Goal: Use online tool/utility: Utilize a website feature to perform a specific function

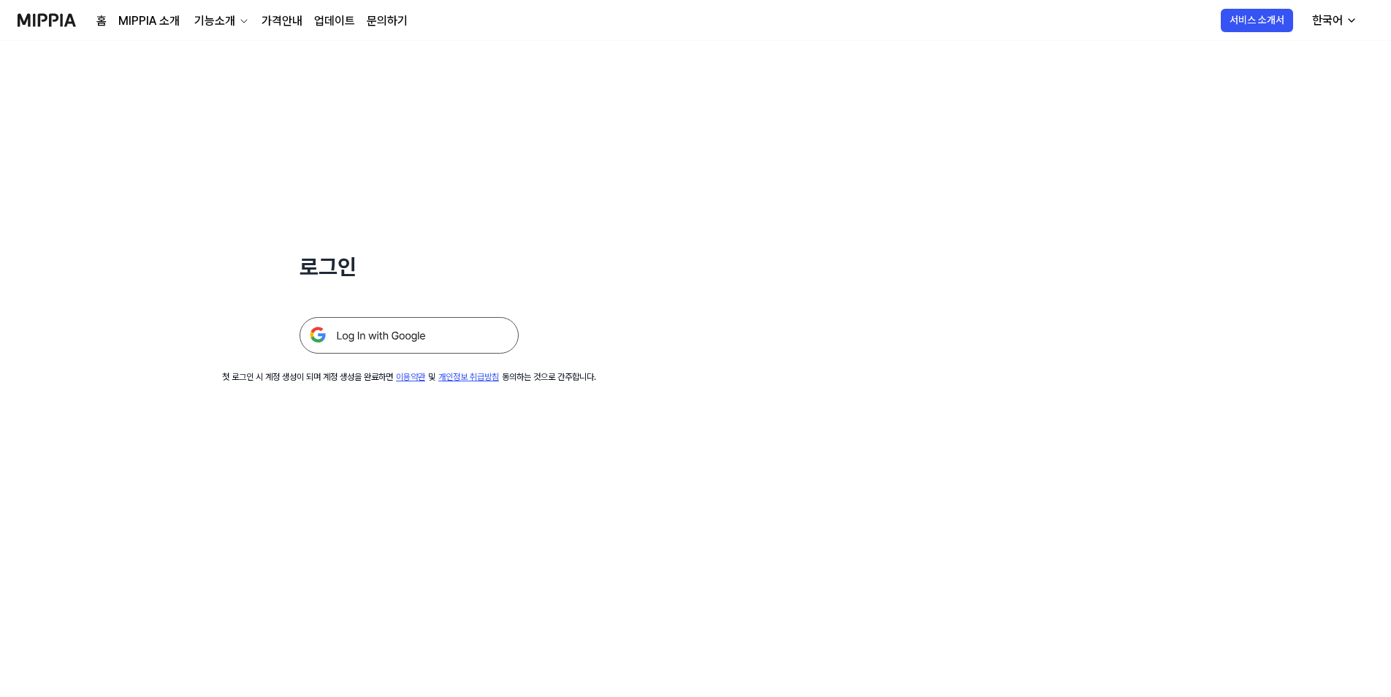
click at [270, 22] on link "가격안내" at bounding box center [282, 21] width 41 height 18
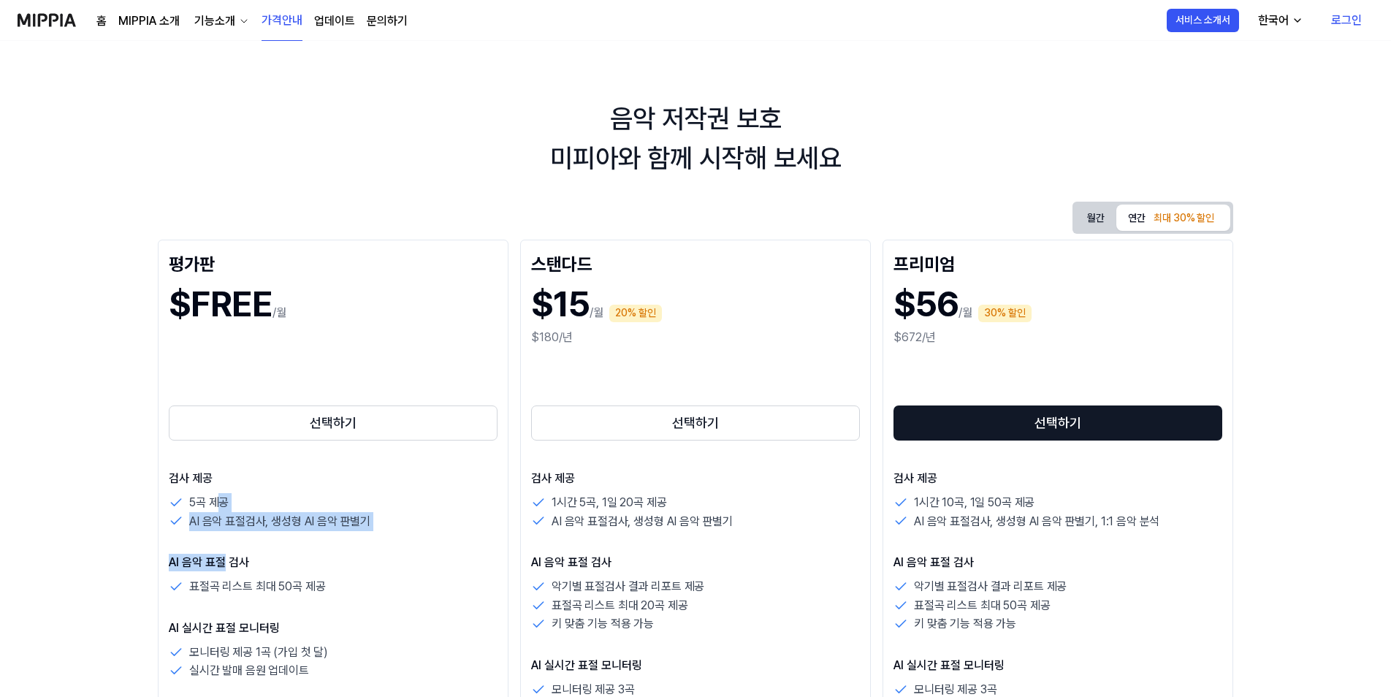
drag, startPoint x: 217, startPoint y: 501, endPoint x: 227, endPoint y: 544, distance: 44.2
click at [227, 544] on div "검사 제공 5곡 제공 AI 음악 표절검사, 생성형 AI 음악 판별기 AI 음악 표절 검사 표절곡 리스트 최대 50곡 제공 AI 실시간 표절 모…" at bounding box center [333, 640] width 329 height 341
drag, startPoint x: 227, startPoint y: 544, endPoint x: 236, endPoint y: 544, distance: 9.5
click at [227, 544] on div "검사 제공 5곡 제공 AI 음악 표절검사, 생성형 AI 음악 판별기 AI 음악 표절 검사 표절곡 리스트 최대 50곡 제공 AI 실시간 표절 모…" at bounding box center [333, 640] width 329 height 341
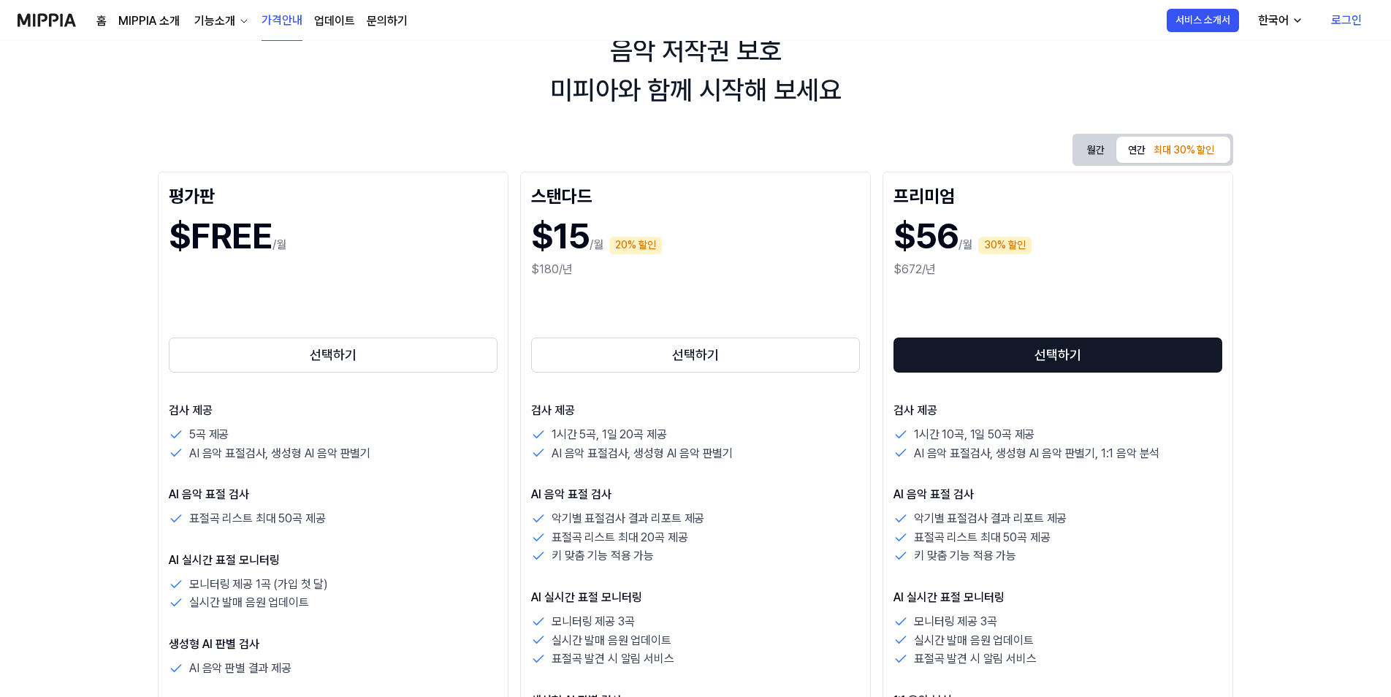
scroll to position [146, 0]
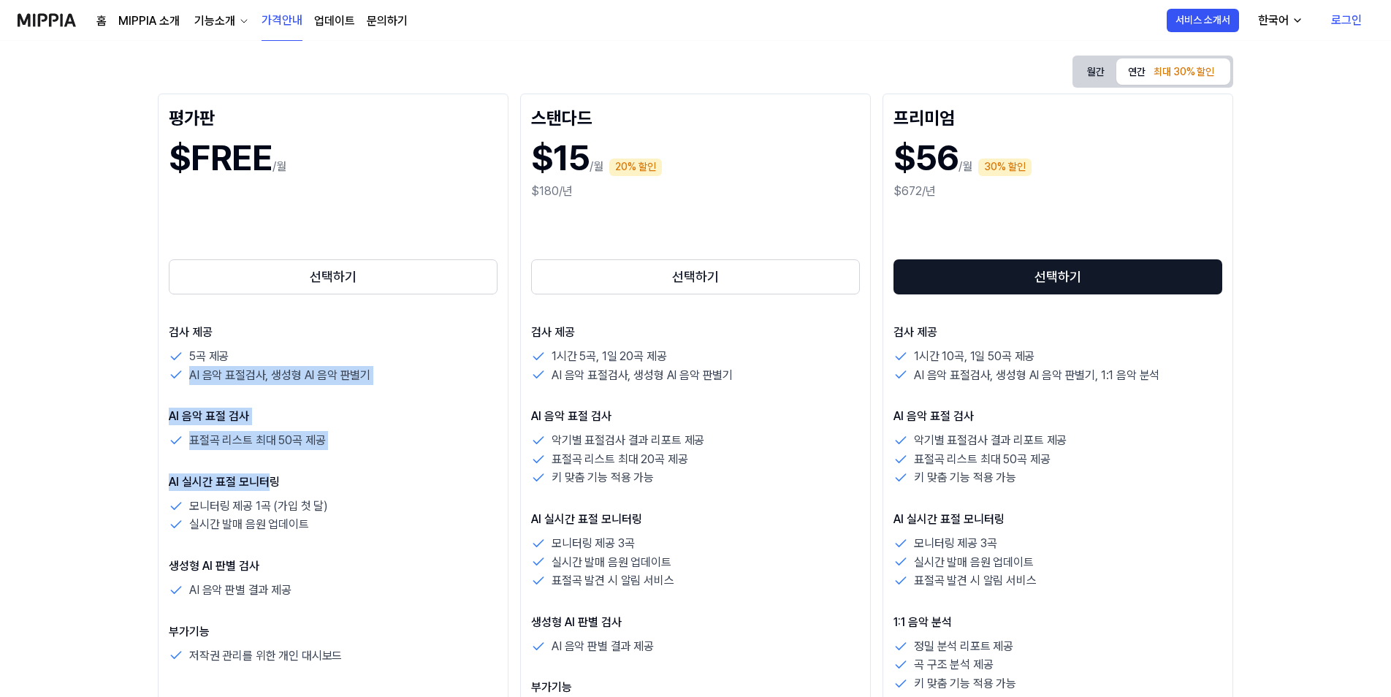
drag, startPoint x: 271, startPoint y: 362, endPoint x: 271, endPoint y: 467, distance: 104.5
click at [271, 467] on div "검사 제공 5곡 제공 AI 음악 표절검사, 생성형 AI 음악 판별기 AI 음악 표절 검사 표절곡 리스트 최대 50곡 제공 AI 실시간 표절 모…" at bounding box center [333, 494] width 329 height 341
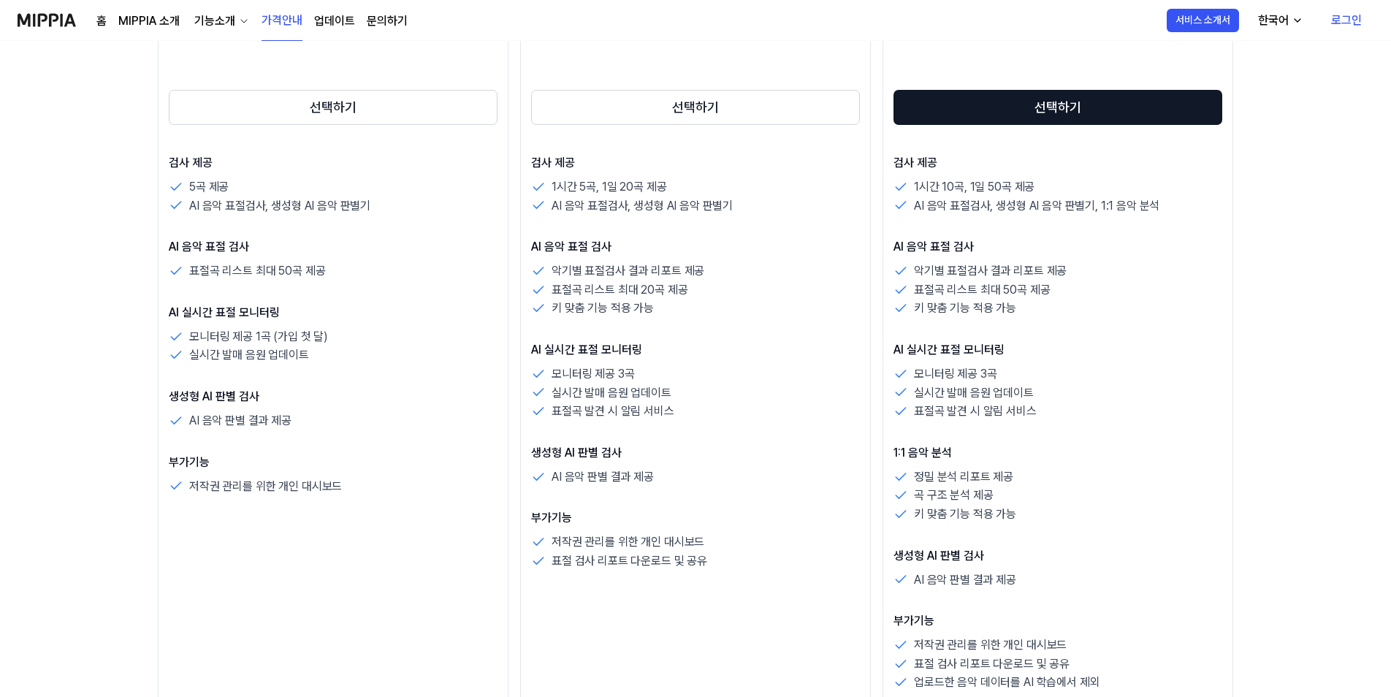
scroll to position [219, 0]
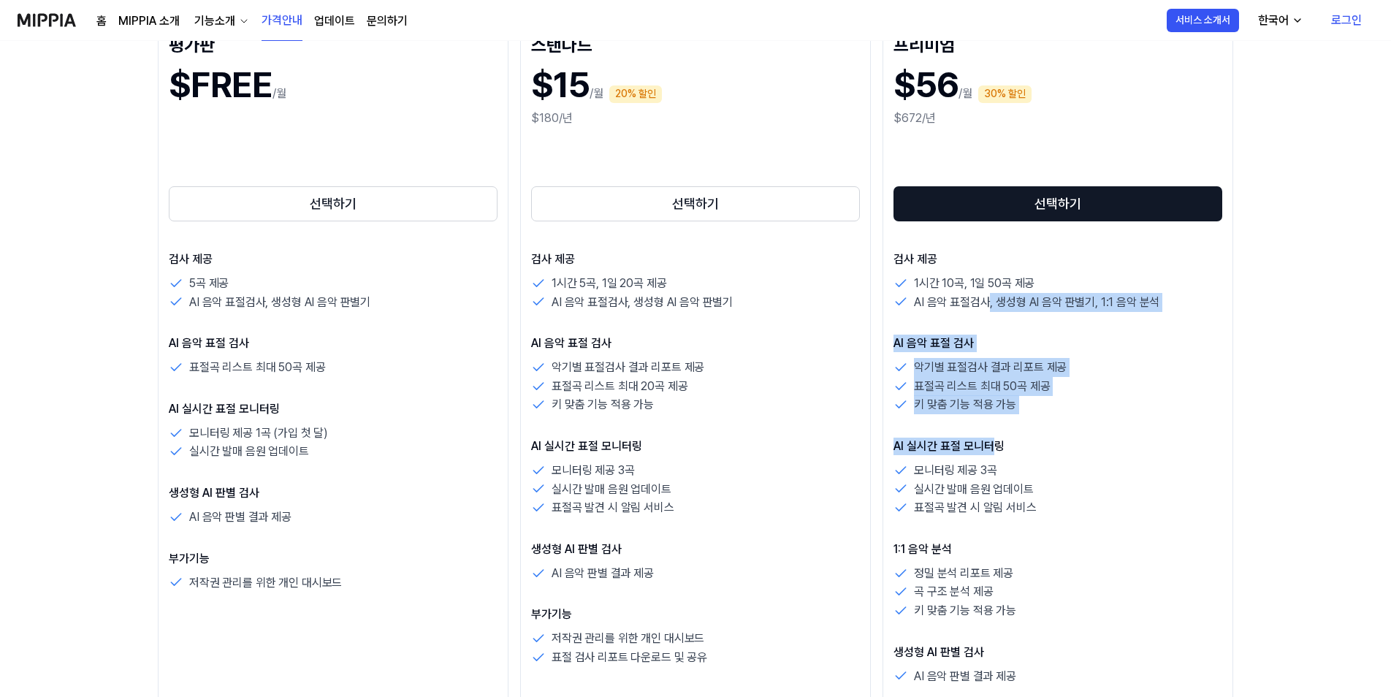
drag, startPoint x: 988, startPoint y: 295, endPoint x: 994, endPoint y: 438, distance: 143.4
click at [994, 438] on div "검사 제공 1시간 10곡, 1일 50곡 제공 AI 음악 표절검사, 생성형 AI 음악 판별기, 1:1 음악 분석 AI 음악 표절 검사 악기별 표…" at bounding box center [1058, 520] width 329 height 538
click at [994, 440] on p "AI 실시간 표절 모니터링" at bounding box center [1058, 447] width 329 height 18
click at [990, 357] on div "AI 음악 표절 검사 악기별 표절검사 결과 리포트 제공 표절곡 리스트 최대 50곡 제공 키 맞춤 기능 적용 가능" at bounding box center [1058, 375] width 329 height 80
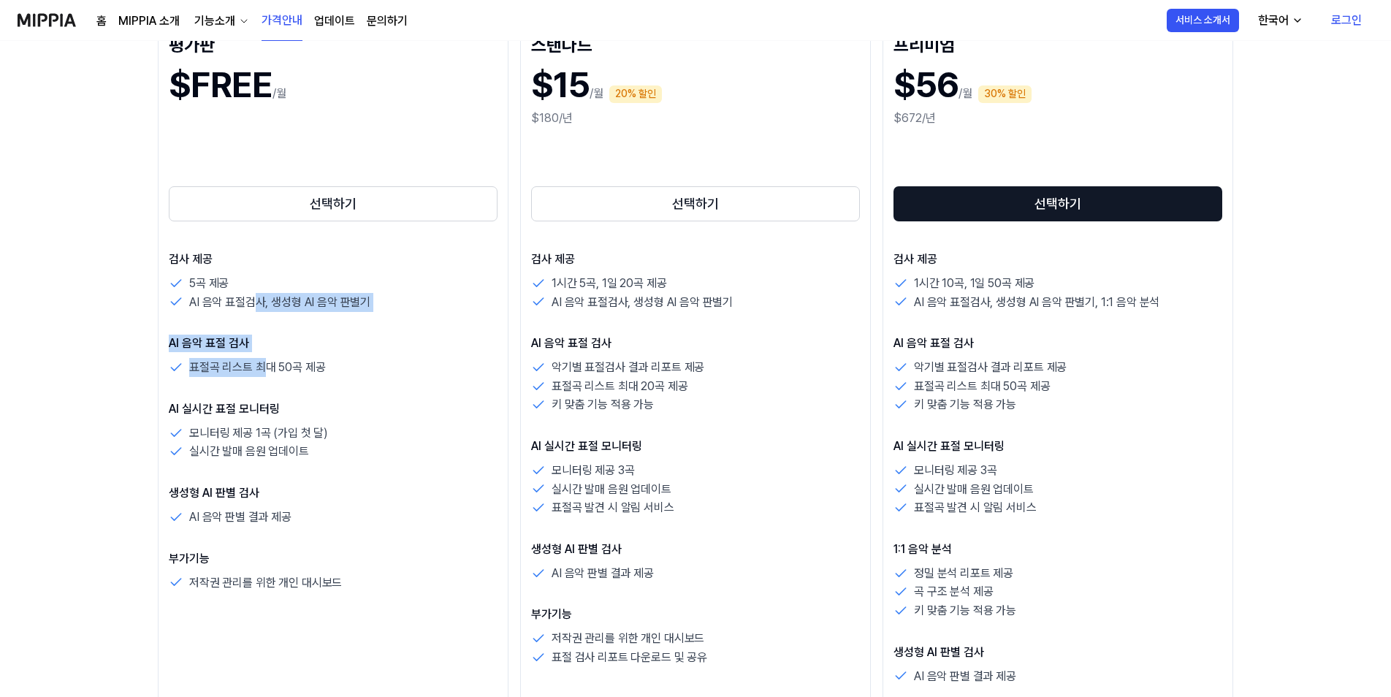
drag, startPoint x: 254, startPoint y: 292, endPoint x: 269, endPoint y: 376, distance: 84.7
click at [269, 376] on div "검사 제공 5곡 제공 AI 음악 표절검사, 생성형 AI 음악 판별기 AI 음악 표절 검사 표절곡 리스트 최대 50곡 제공 AI 실시간 표절 모…" at bounding box center [333, 421] width 329 height 341
click at [271, 376] on p "표절곡 리스트 최대 50곡 제공" at bounding box center [257, 367] width 136 height 19
click at [273, 346] on p "AI 음악 표절 검사" at bounding box center [333, 344] width 329 height 18
drag, startPoint x: 267, startPoint y: 284, endPoint x: 257, endPoint y: 467, distance: 183.7
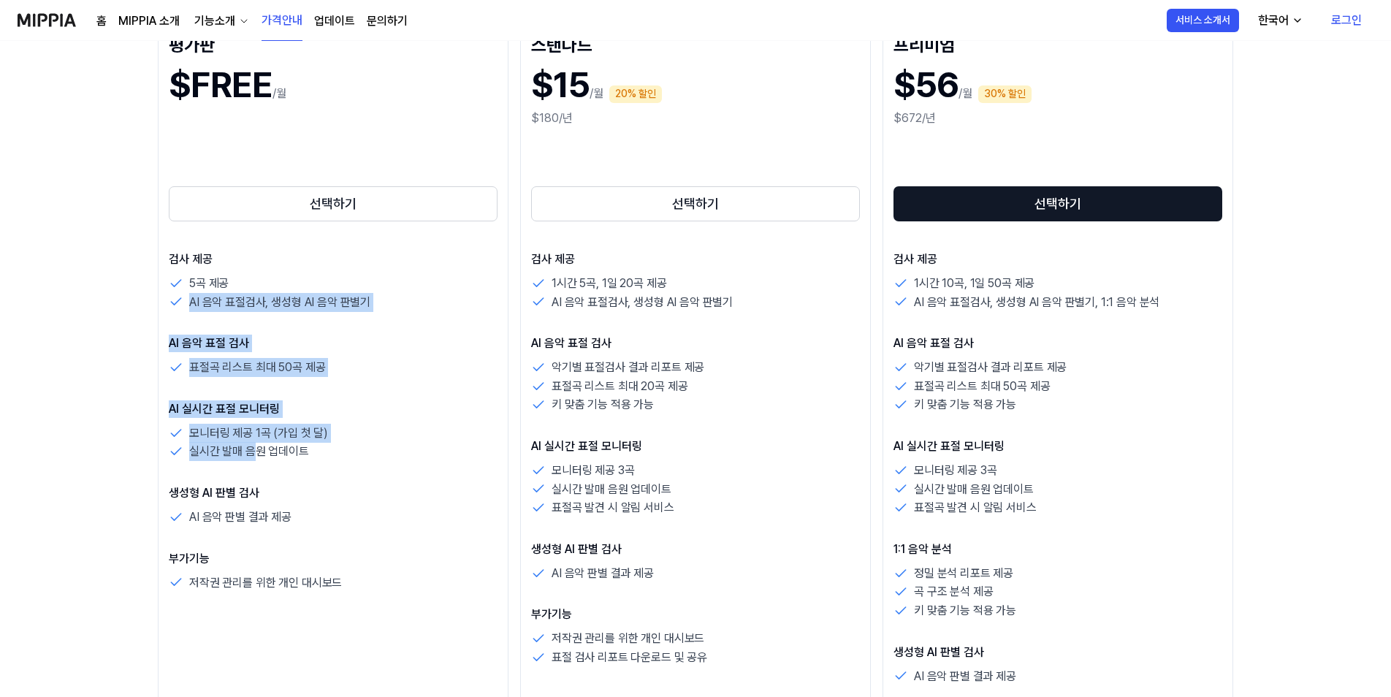
click at [257, 467] on div "검사 제공 5곡 제공 AI 음악 표절검사, 생성형 AI 음악 판별기 AI 음악 표절 검사 표절곡 리스트 최대 50곡 제공 AI 실시간 표절 모…" at bounding box center [333, 421] width 329 height 341
click at [259, 467] on div "검사 제공 5곡 제공 AI 음악 표절검사, 생성형 AI 음악 판별기 AI 음악 표절 검사 표절곡 리스트 최대 50곡 제공 AI 실시간 표절 모…" at bounding box center [333, 421] width 329 height 341
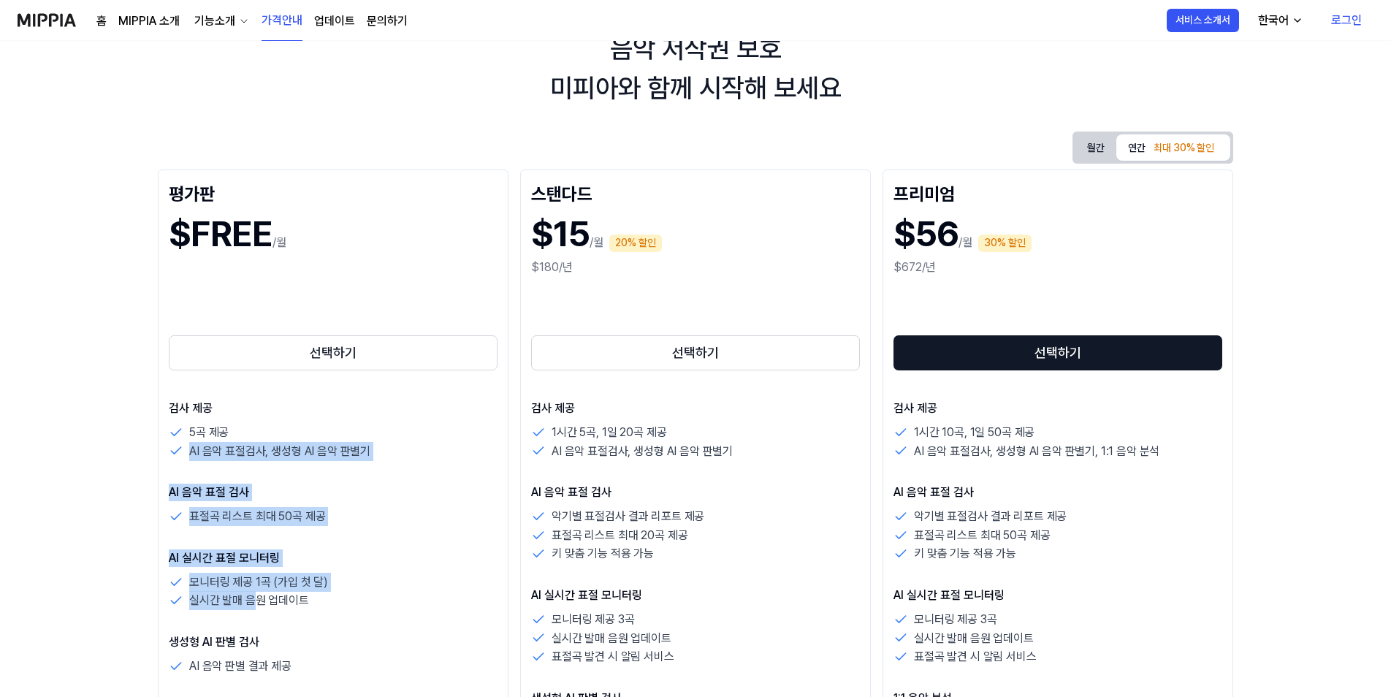
scroll to position [0, 0]
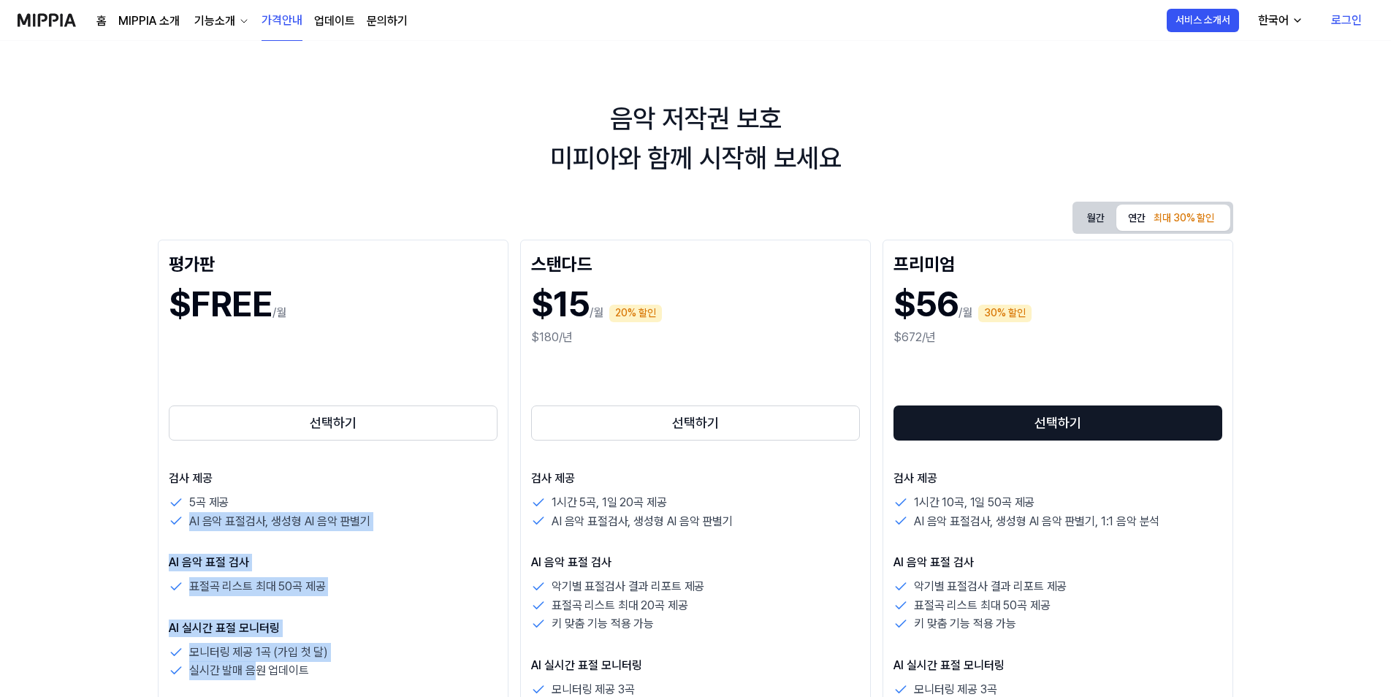
click at [143, 12] on link "MIPPIA 소개" at bounding box center [148, 21] width 61 height 18
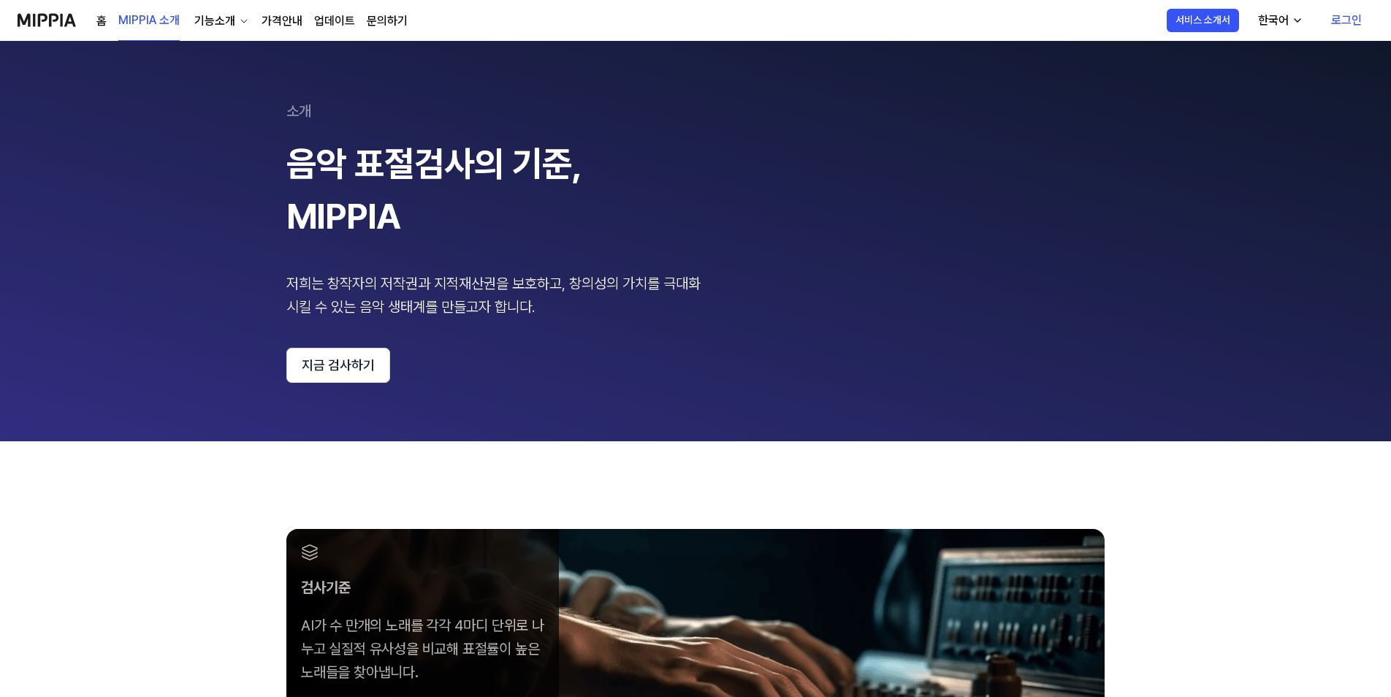
click at [212, 23] on div "기능소개" at bounding box center [214, 21] width 47 height 18
click at [148, 21] on link "MIPPIA 소개" at bounding box center [148, 21] width 61 height 40
click at [232, 18] on div "기능소개" at bounding box center [214, 21] width 47 height 18
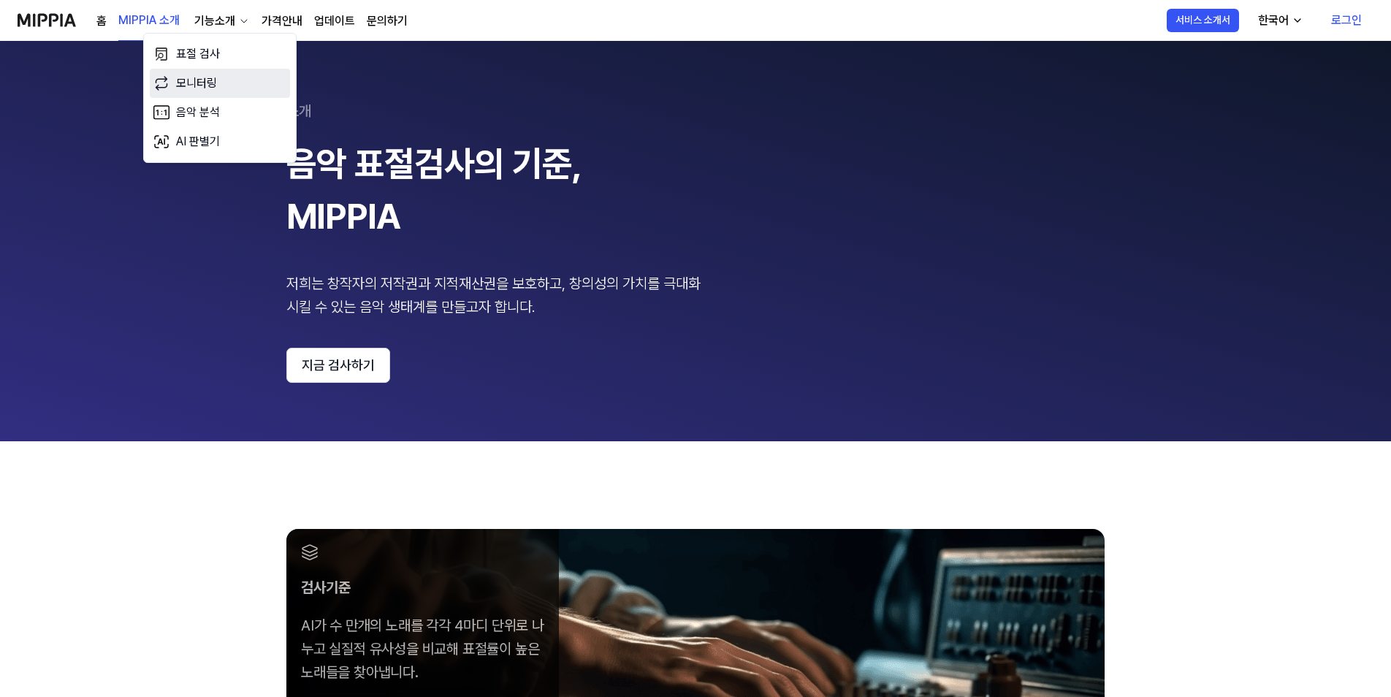
click at [213, 82] on link "모니터링" at bounding box center [220, 83] width 140 height 29
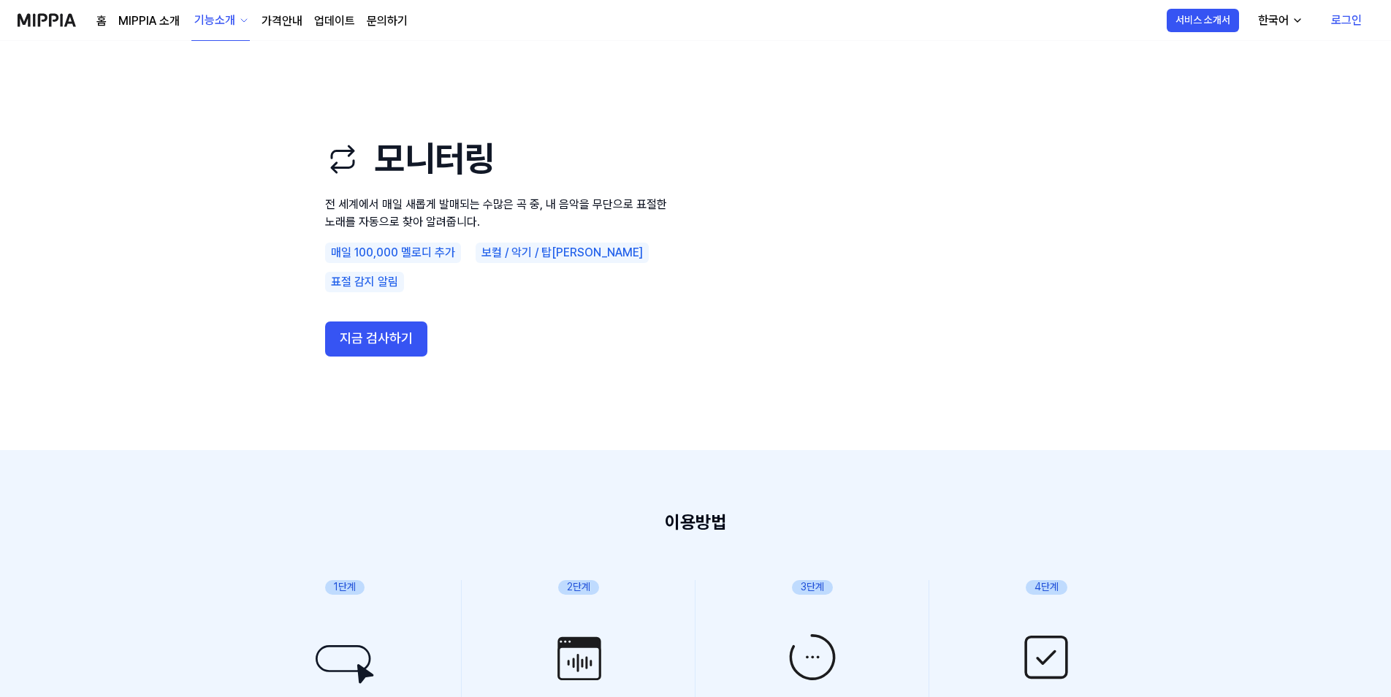
click at [159, 22] on link "MIPPIA 소개" at bounding box center [148, 21] width 61 height 18
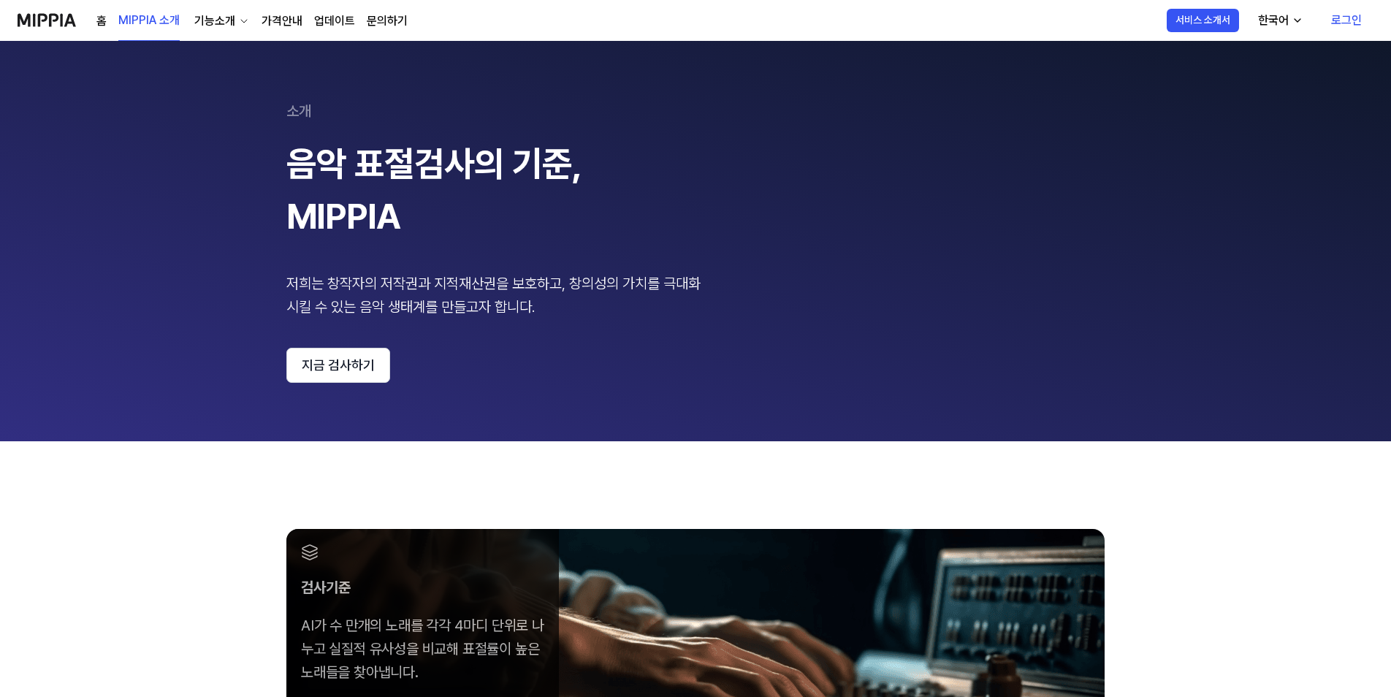
click at [290, 23] on link "가격안내" at bounding box center [282, 21] width 41 height 18
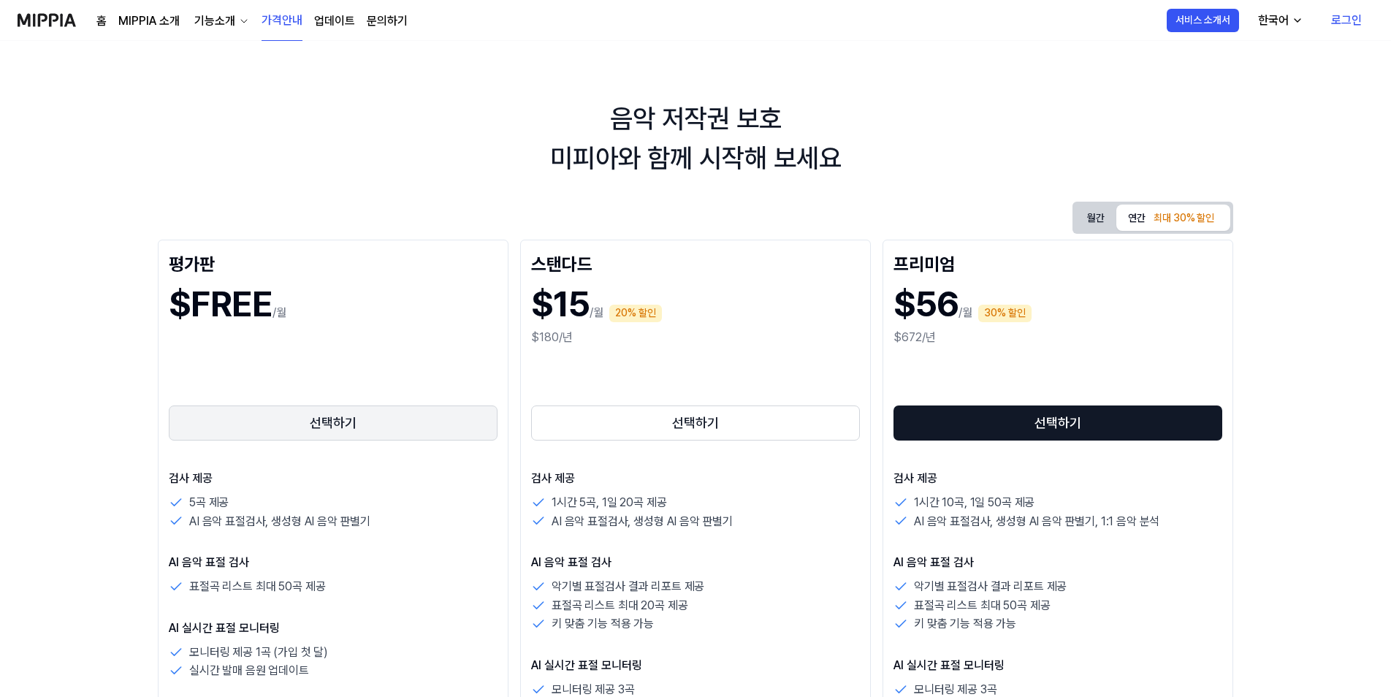
click at [326, 422] on button "선택하기" at bounding box center [333, 423] width 329 height 35
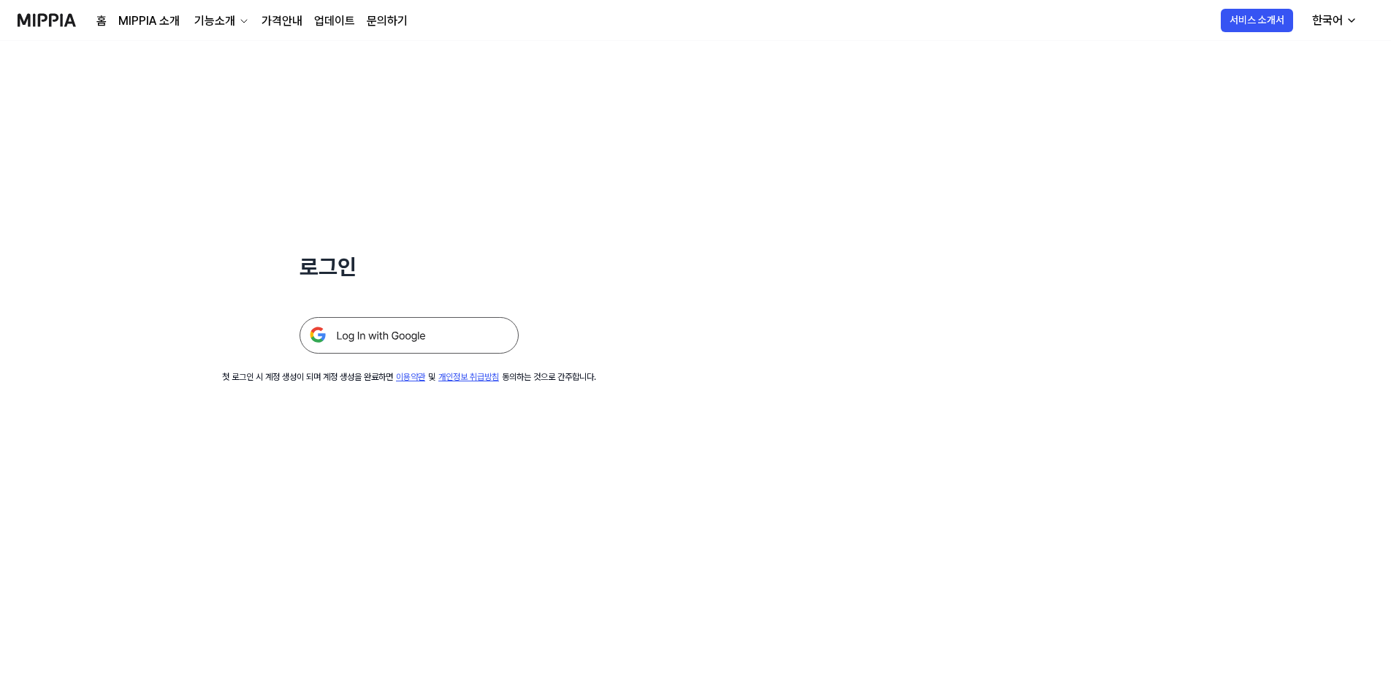
click at [360, 331] on img at bounding box center [409, 335] width 219 height 37
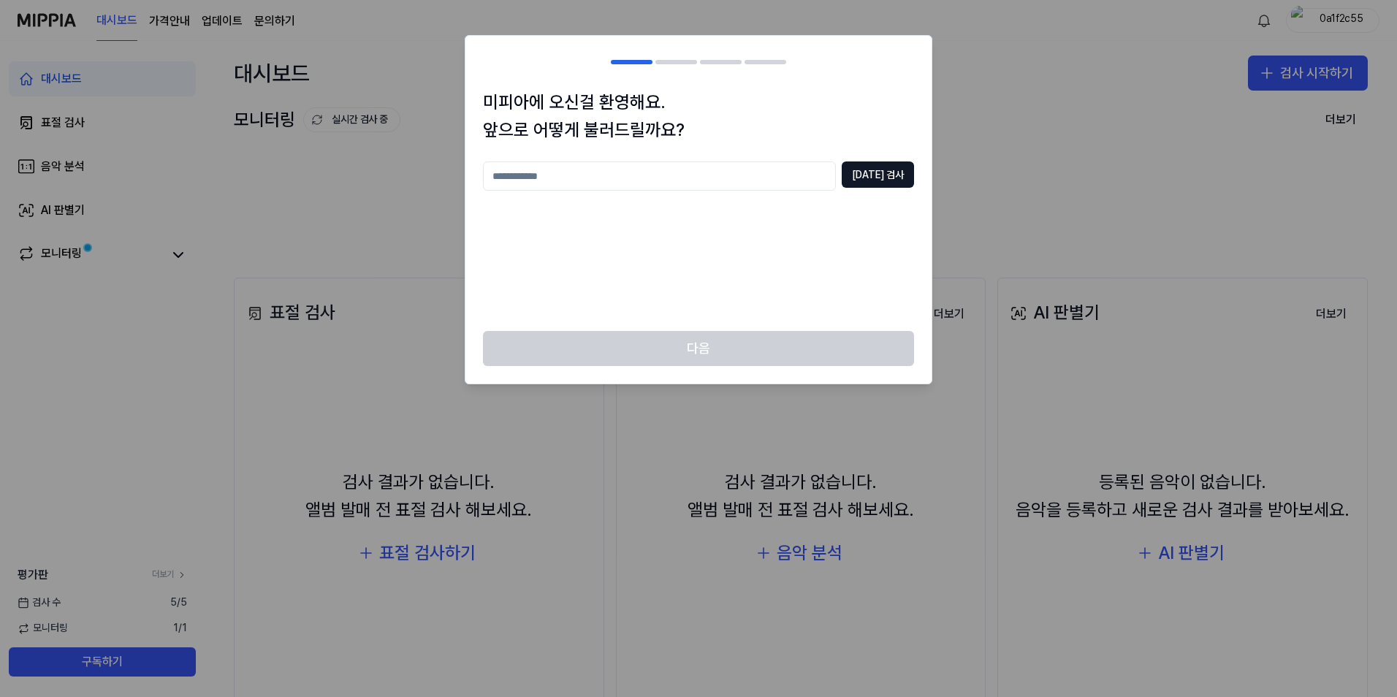
click at [734, 175] on input "text" at bounding box center [659, 176] width 353 height 29
type input "*"
type input "***"
click at [886, 174] on button "[DATE] 검사" at bounding box center [878, 175] width 72 height 26
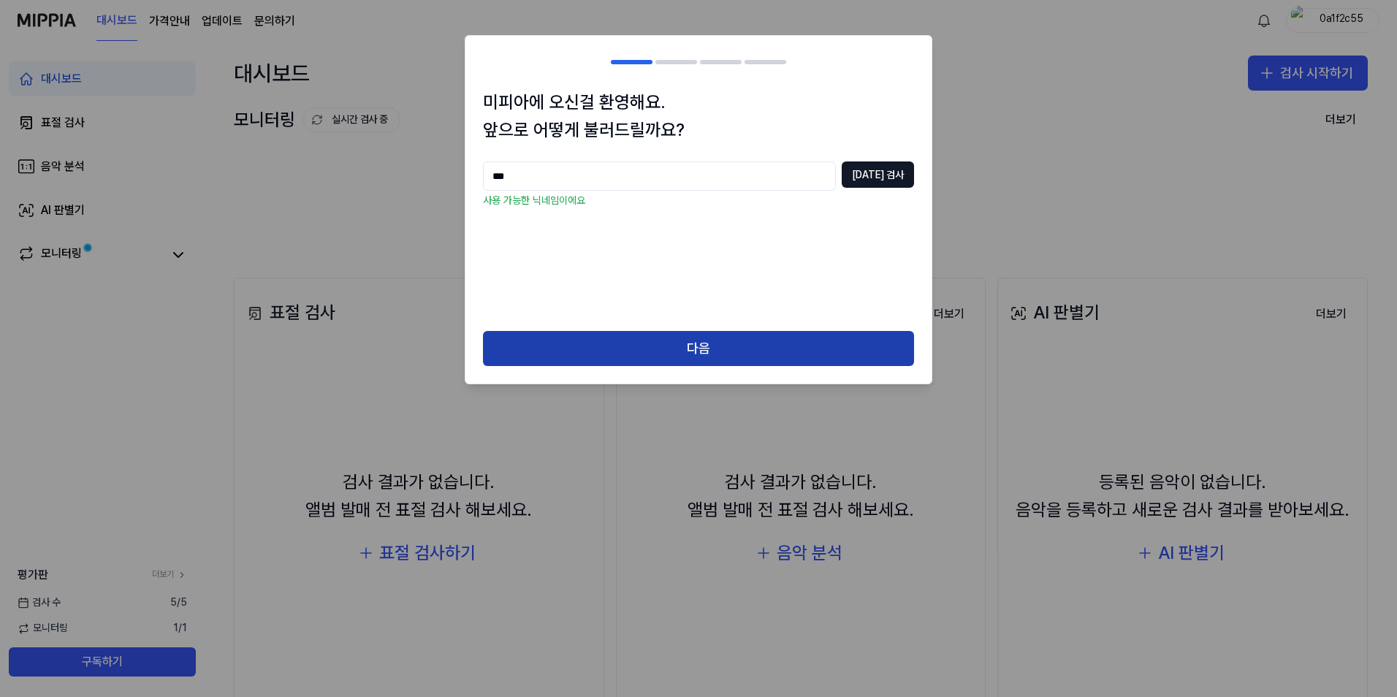
click at [653, 362] on button "다음" at bounding box center [698, 348] width 431 height 35
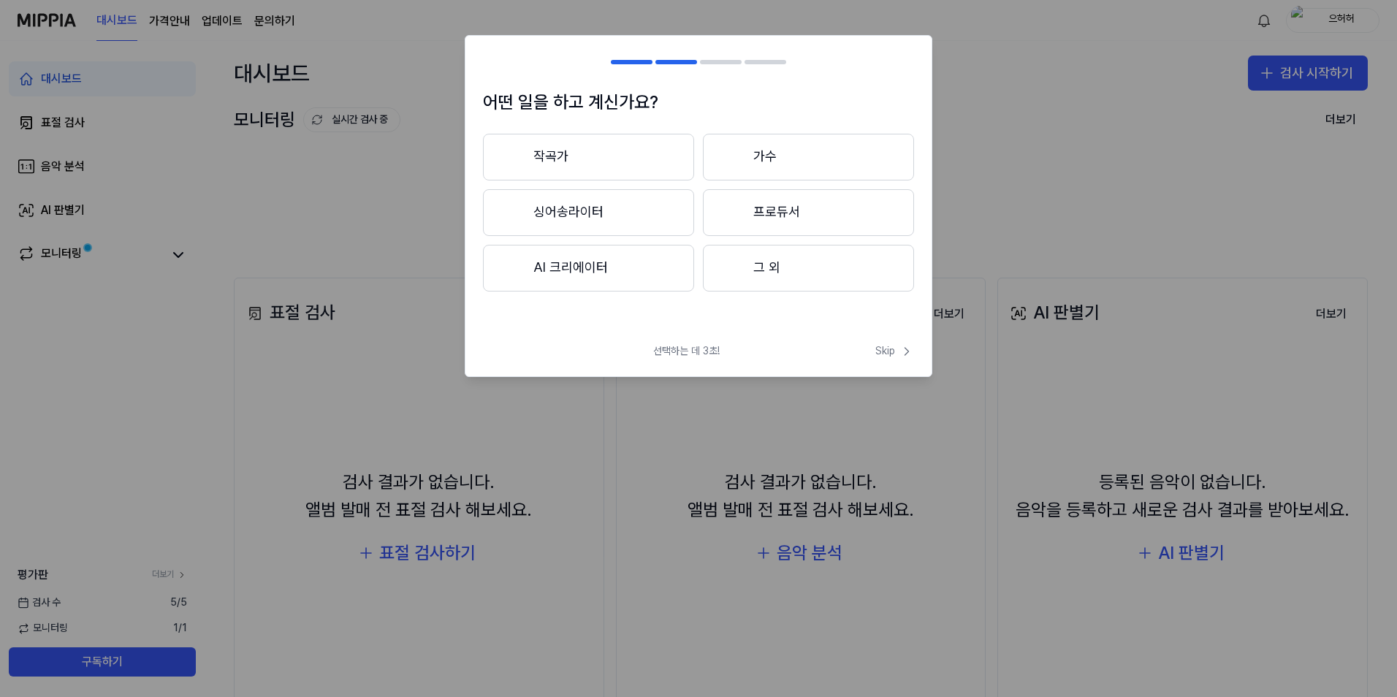
drag, startPoint x: 756, startPoint y: 267, endPoint x: 750, endPoint y: 273, distance: 8.3
click at [756, 267] on button "그 외" at bounding box center [808, 268] width 211 height 47
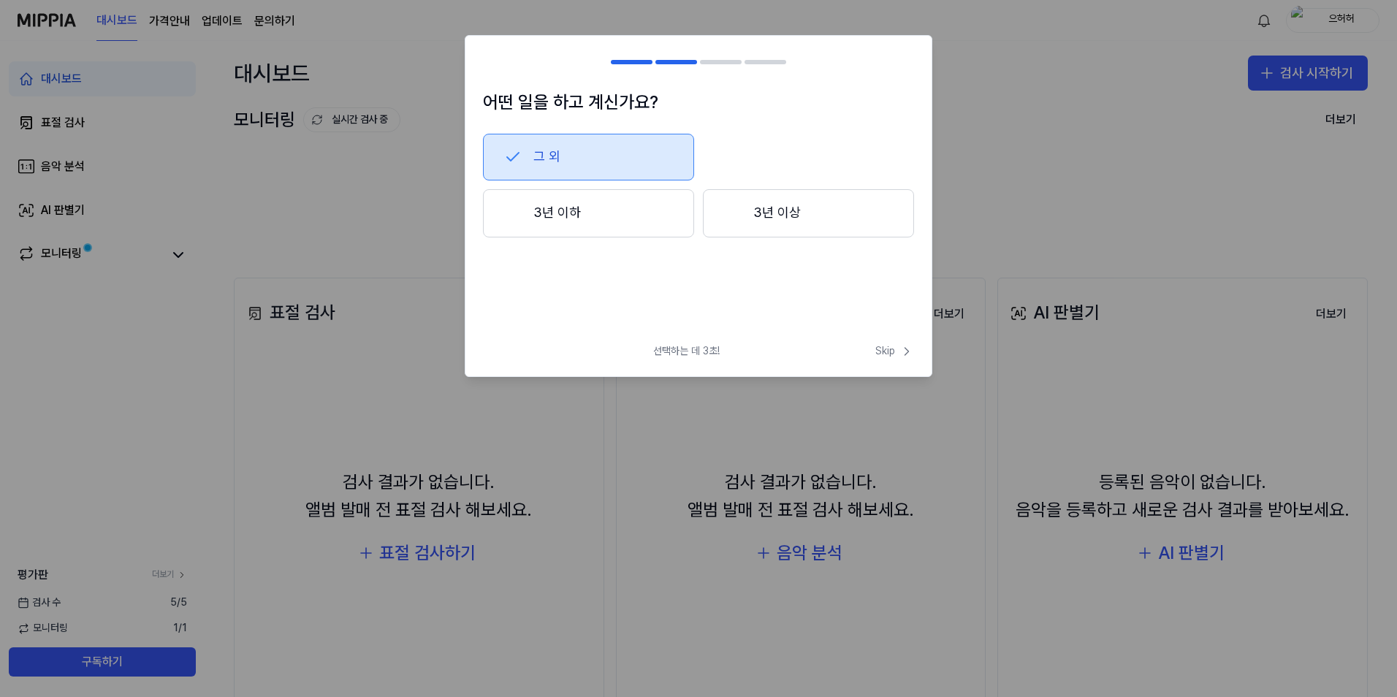
click at [892, 360] on div "선택하는 데 3초! Skip" at bounding box center [699, 360] width 466 height 32
click at [886, 355] on span "Skip" at bounding box center [895, 351] width 39 height 15
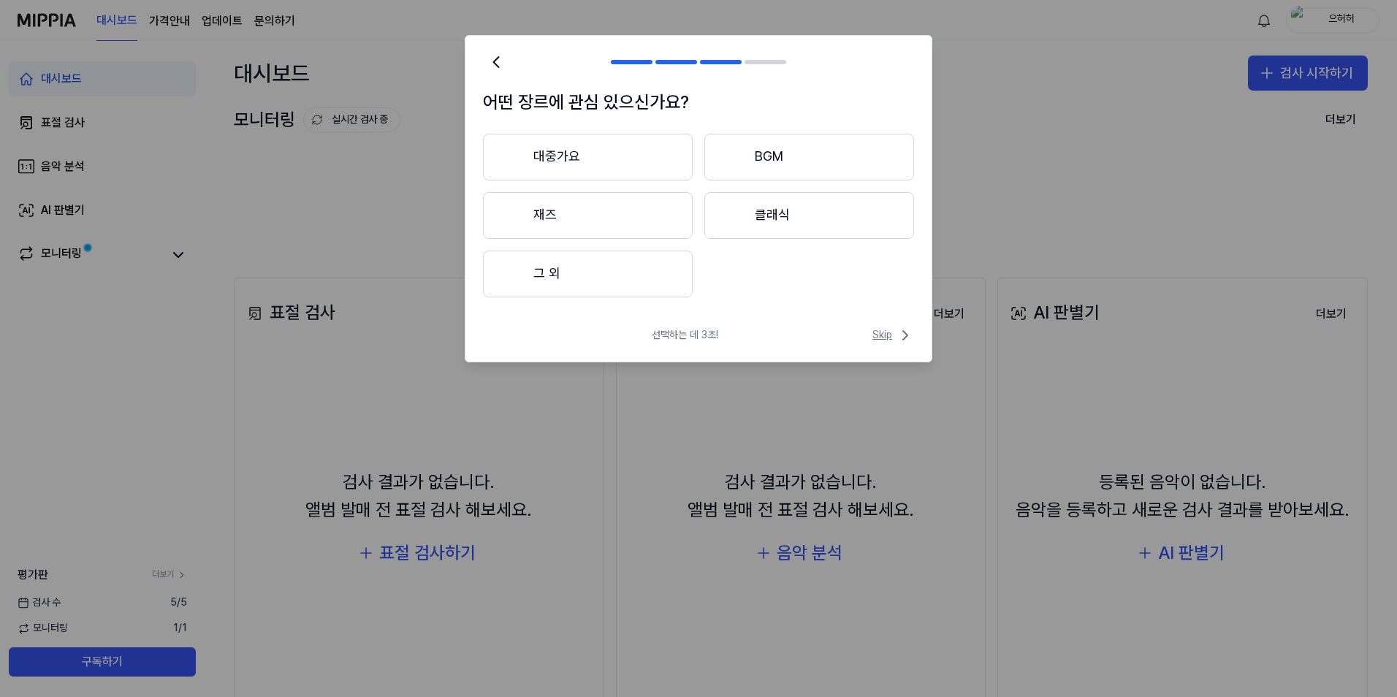
click at [878, 333] on span "Skip" at bounding box center [894, 336] width 42 height 18
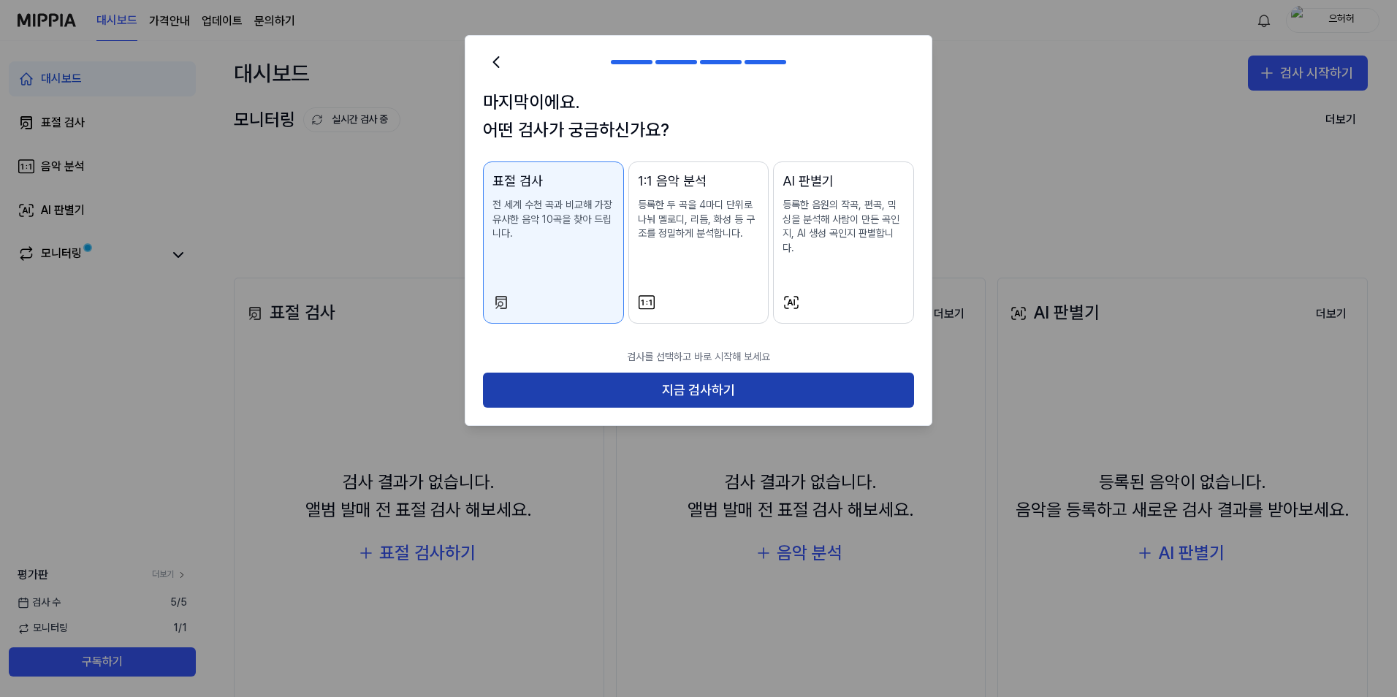
click at [676, 384] on button "지금 검사하기" at bounding box center [698, 390] width 431 height 35
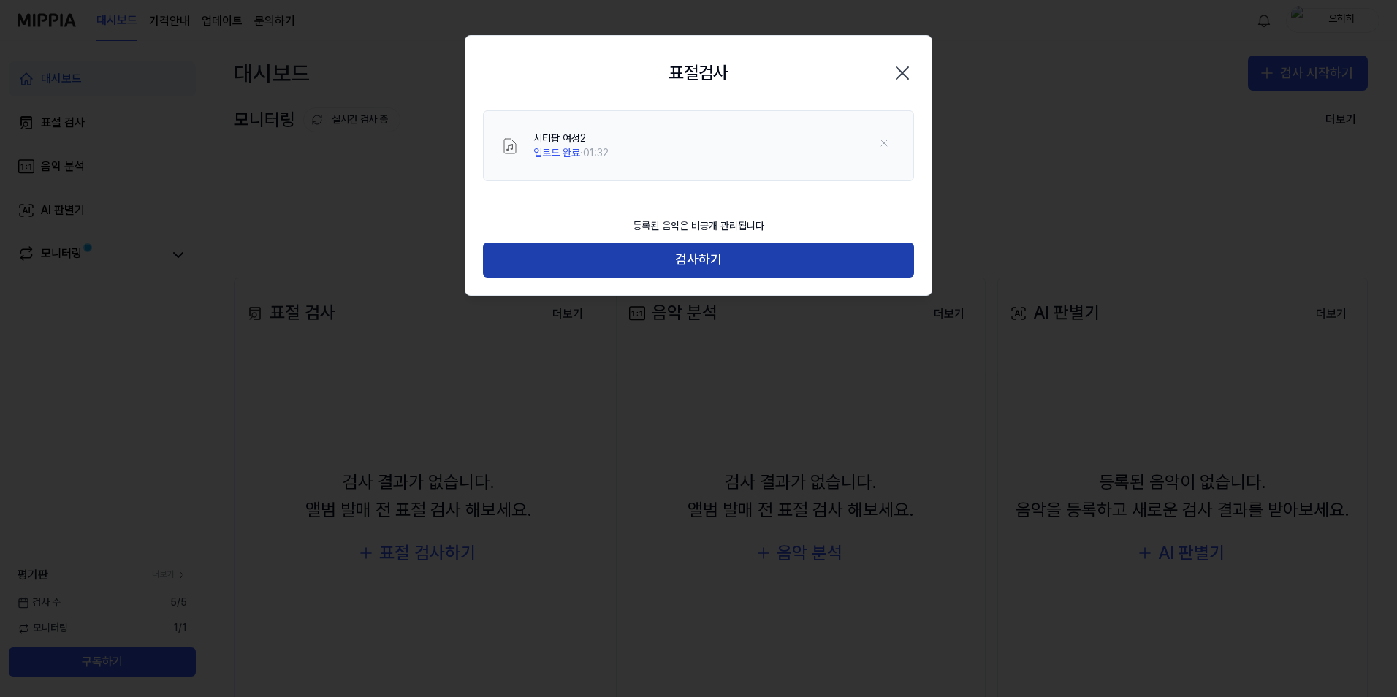
click at [705, 257] on button "검사하기" at bounding box center [698, 260] width 431 height 35
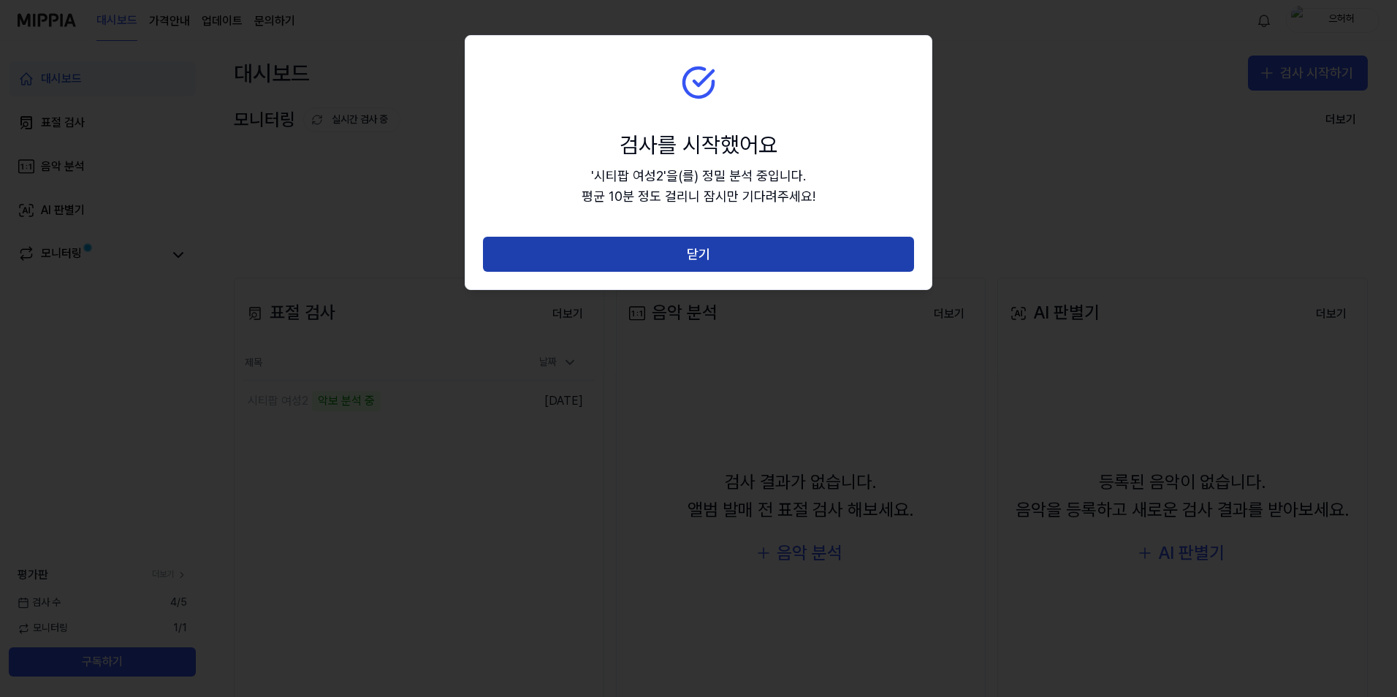
click at [639, 262] on button "닫기" at bounding box center [698, 254] width 431 height 35
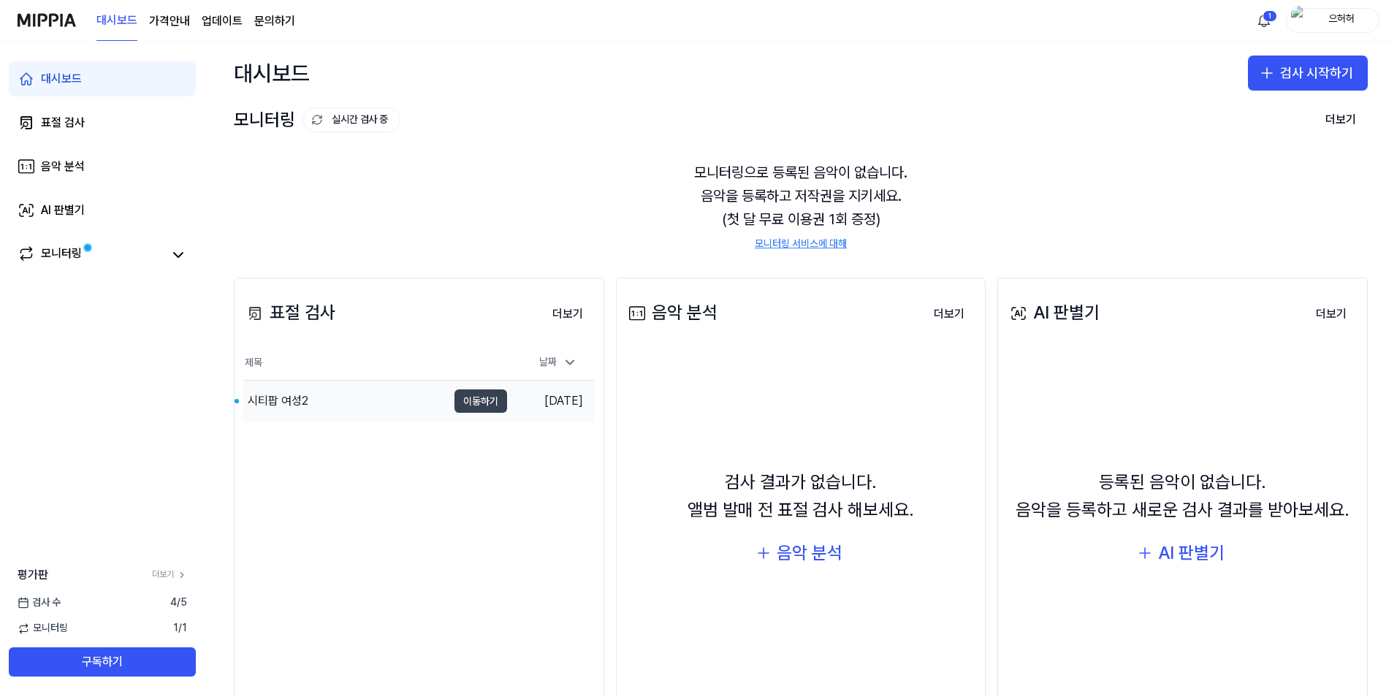
click at [493, 400] on button "이동하기" at bounding box center [481, 401] width 53 height 23
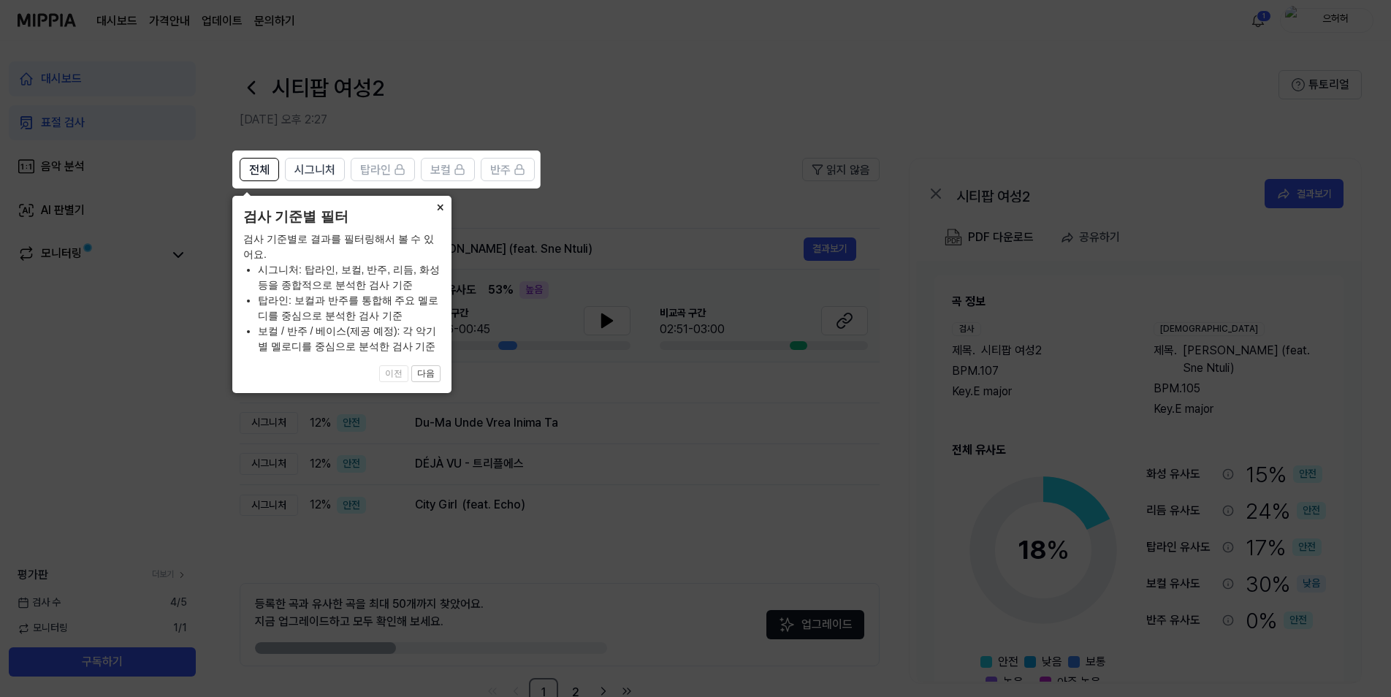
click at [441, 205] on button "×" at bounding box center [439, 206] width 23 height 20
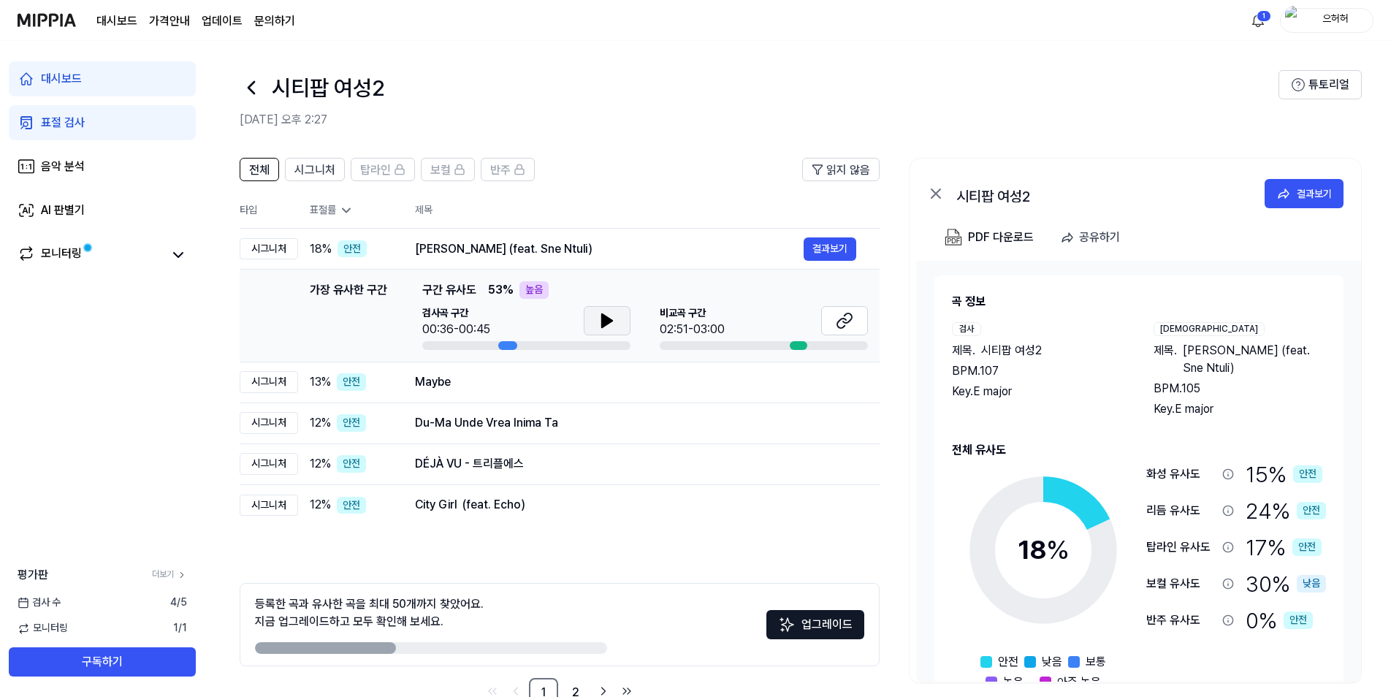
click at [616, 323] on button at bounding box center [607, 320] width 47 height 29
drag, startPoint x: 799, startPoint y: 343, endPoint x: 810, endPoint y: 336, distance: 13.2
click at [799, 343] on div at bounding box center [799, 345] width 18 height 9
click at [835, 319] on button at bounding box center [844, 320] width 47 height 29
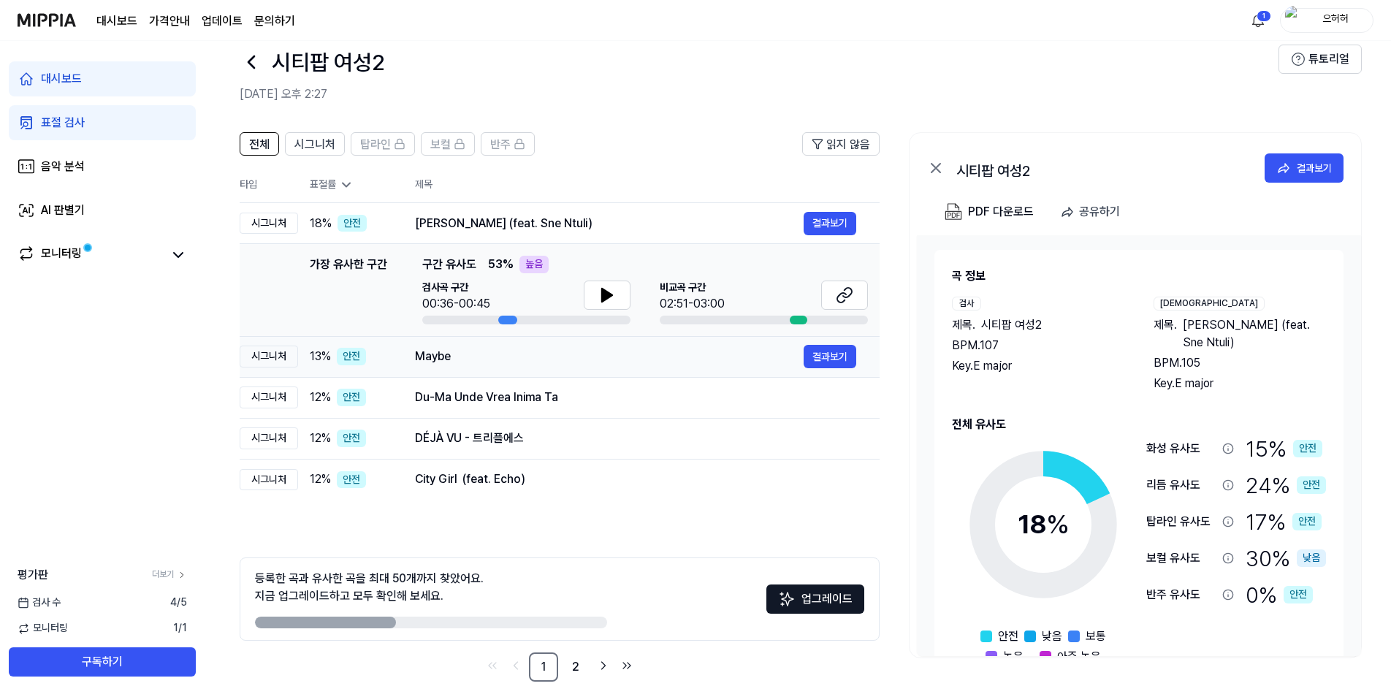
scroll to position [39, 0]
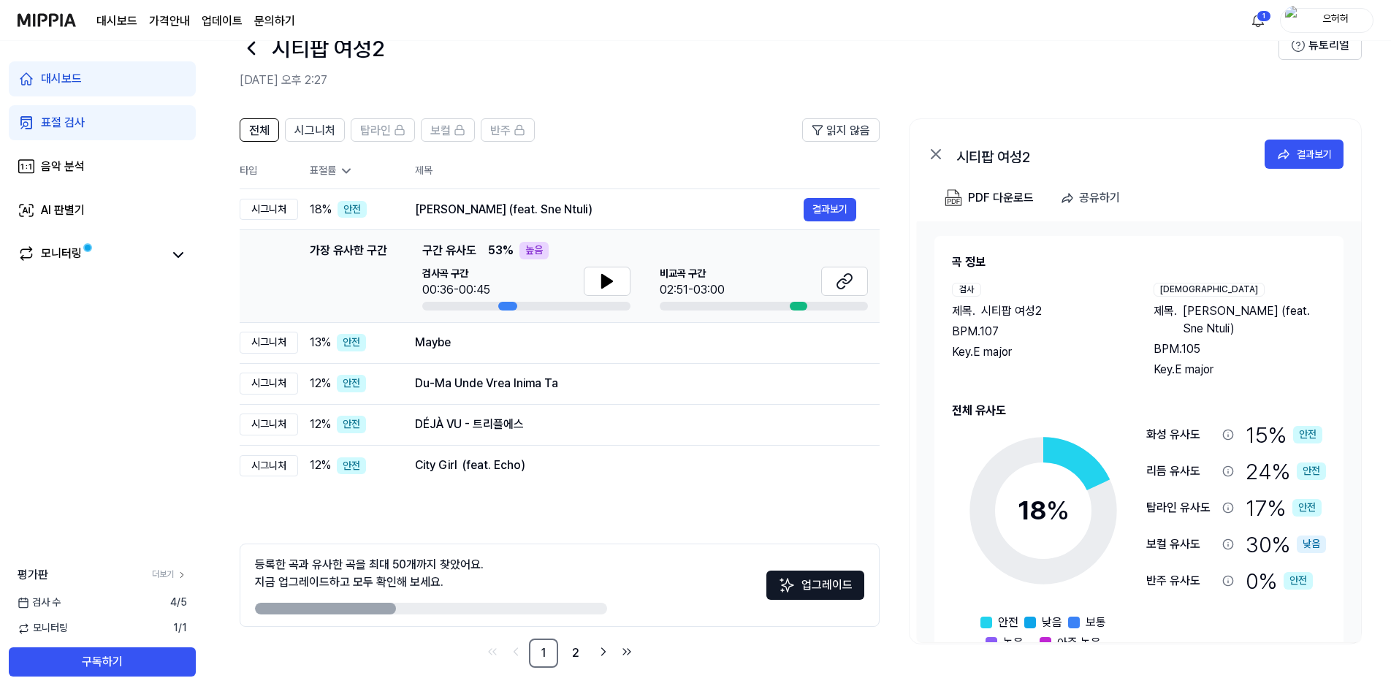
drag, startPoint x: 358, startPoint y: 610, endPoint x: 496, endPoint y: 612, distance: 138.1
click at [496, 612] on div at bounding box center [431, 609] width 352 height 12
drag, startPoint x: 353, startPoint y: 598, endPoint x: 386, endPoint y: 604, distance: 33.5
click at [407, 600] on div "등록한 곡과 유사한 곡을 최대 50개까지 찾았어요. 지금 업그레이드하고 모두 확인해 보세요." at bounding box center [431, 585] width 352 height 58
drag, startPoint x: 358, startPoint y: 609, endPoint x: 406, endPoint y: 465, distance: 151.6
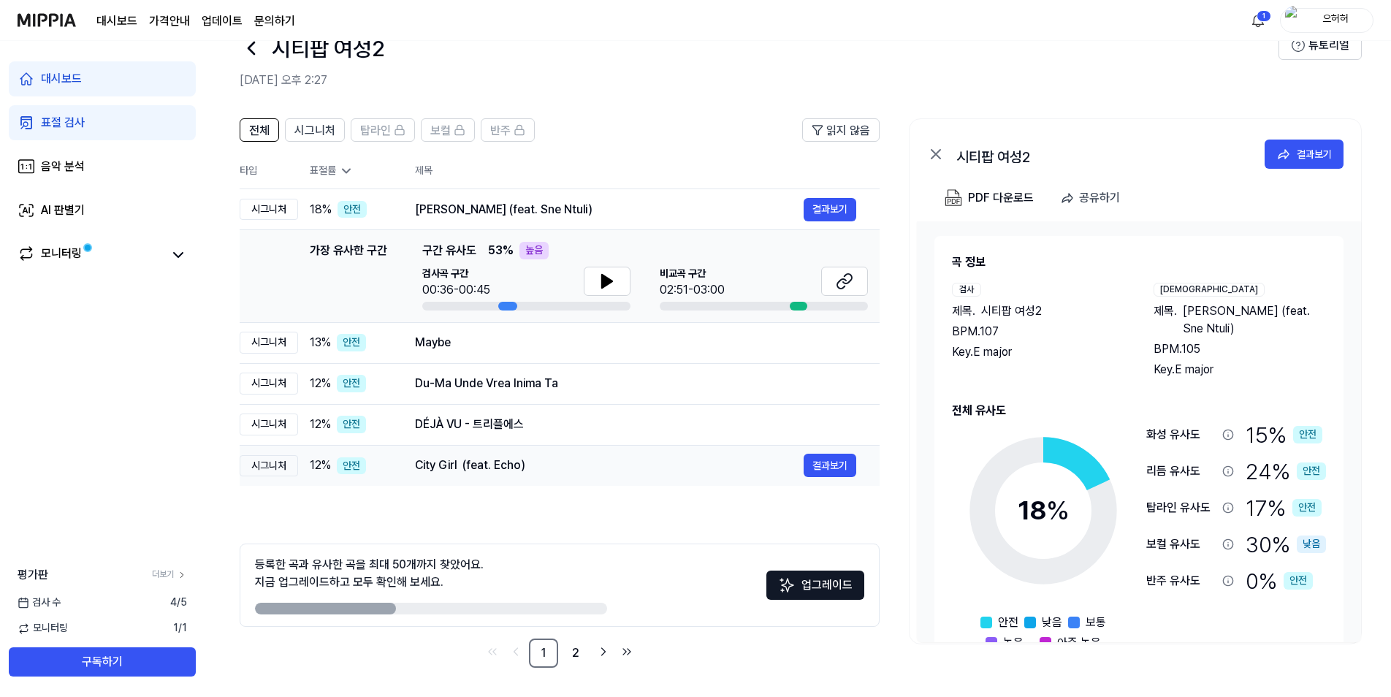
click at [442, 609] on div at bounding box center [431, 609] width 352 height 12
click at [324, 132] on span "시그니처" at bounding box center [315, 131] width 41 height 18
click at [267, 132] on span "전체" at bounding box center [259, 131] width 20 height 18
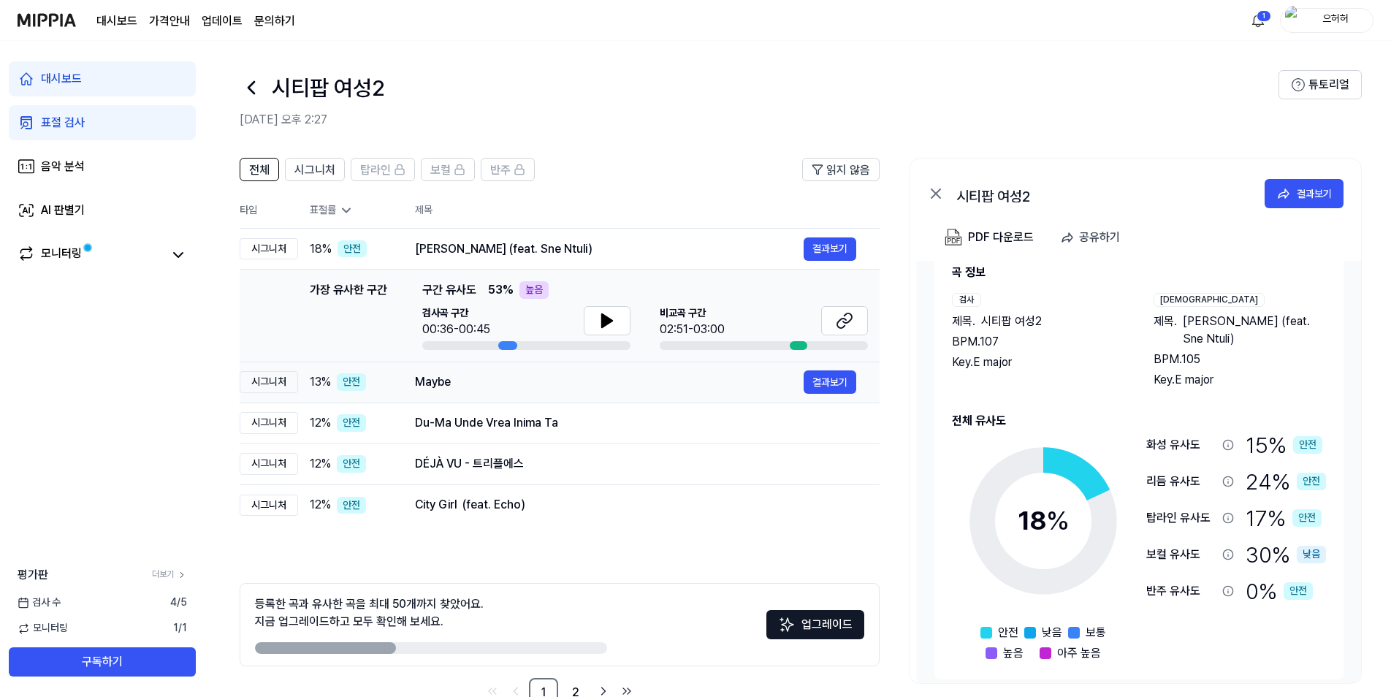
scroll to position [42, 0]
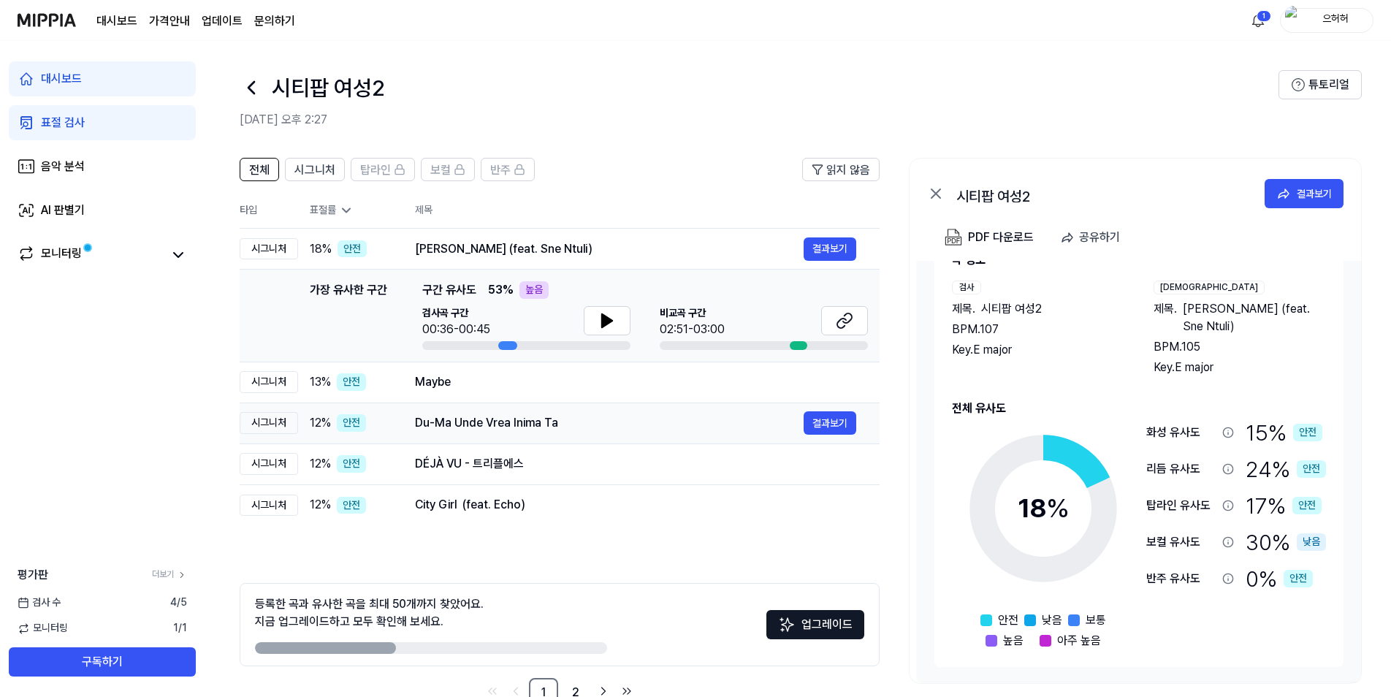
click at [414, 428] on td "Du-Ma Unde Vrea Inima Ta 결과보기" at bounding box center [636, 423] width 488 height 41
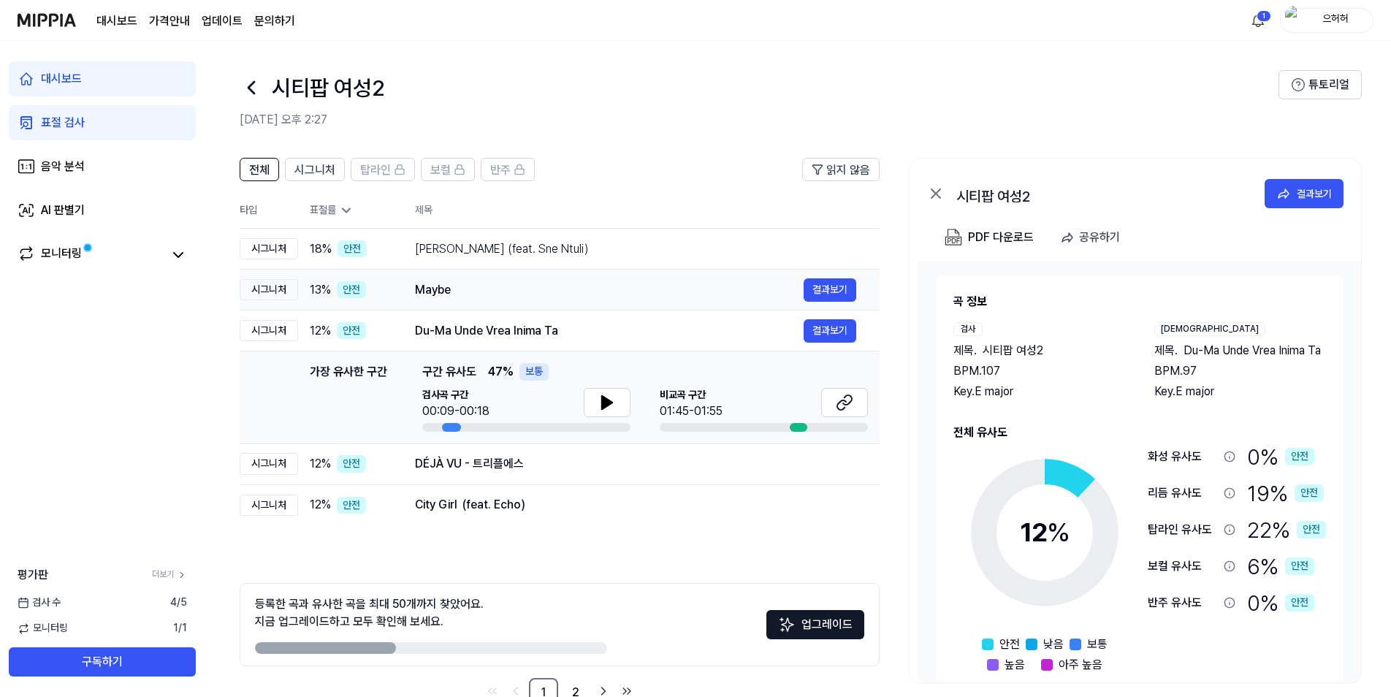
click at [428, 298] on div "Maybe" at bounding box center [609, 290] width 389 height 18
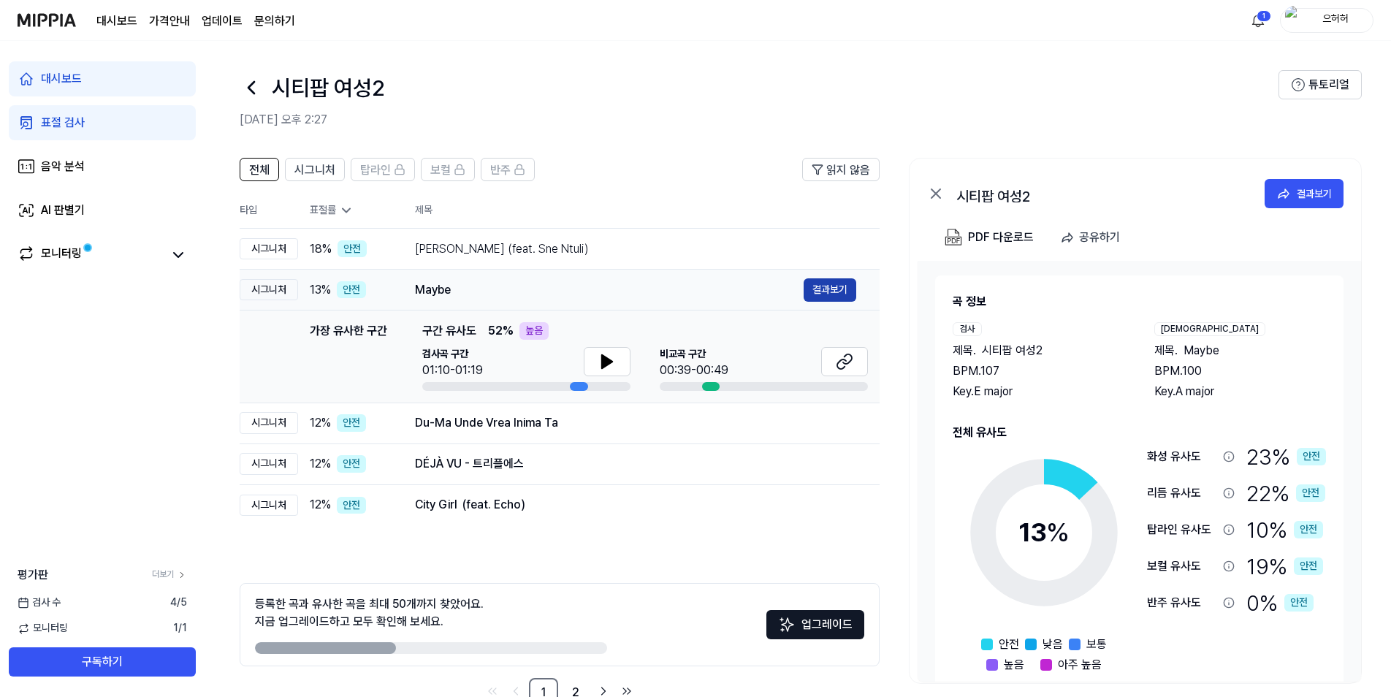
click at [831, 291] on button "결과보기" at bounding box center [830, 289] width 53 height 23
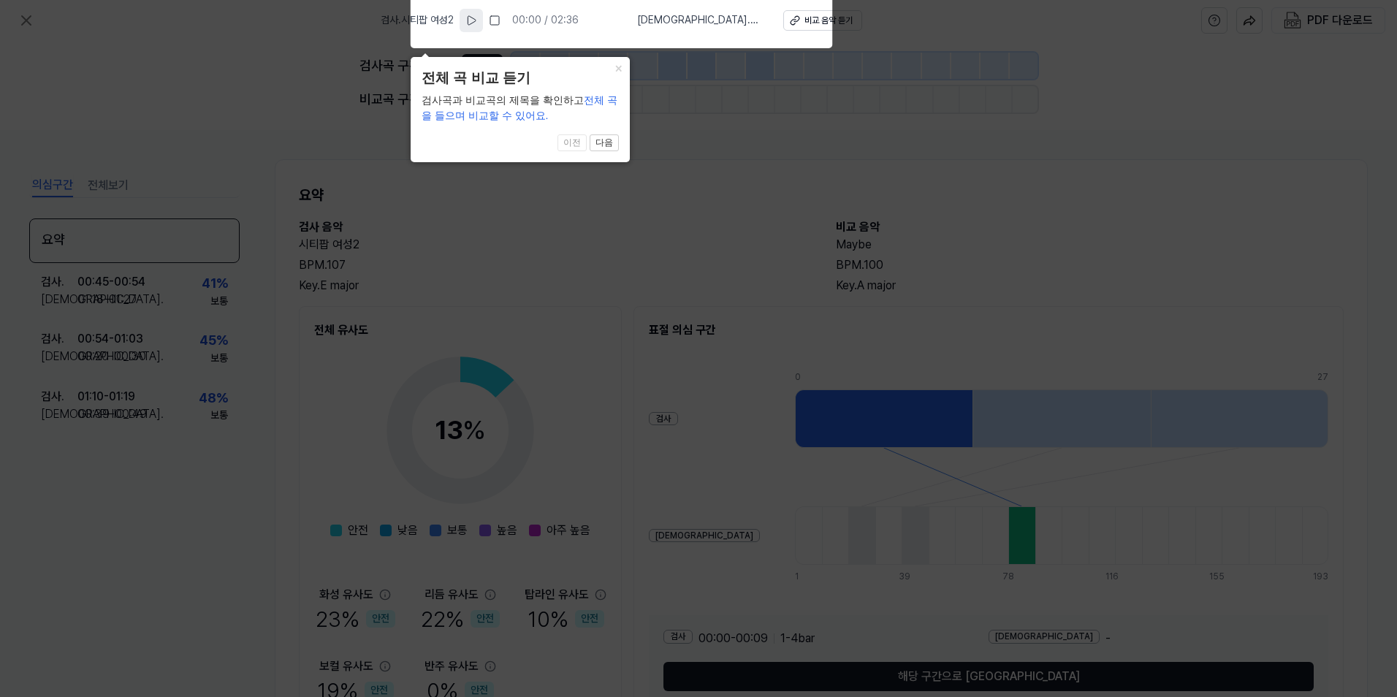
click at [477, 16] on icon at bounding box center [472, 21] width 12 height 12
click at [475, 16] on rect at bounding box center [474, 20] width 2 height 9
click at [811, 18] on div "비교 음악 듣기" at bounding box center [827, 21] width 48 height 12
click at [345, 194] on icon at bounding box center [698, 345] width 1397 height 705
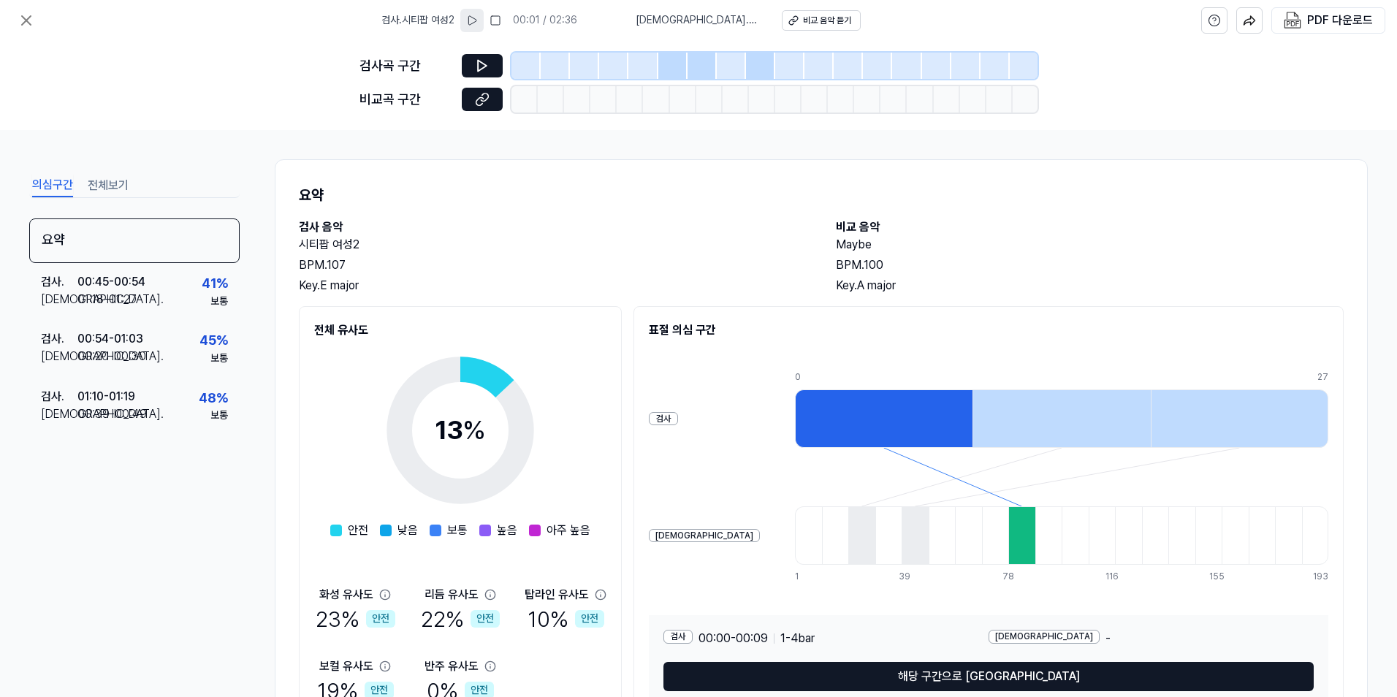
scroll to position [77, 0]
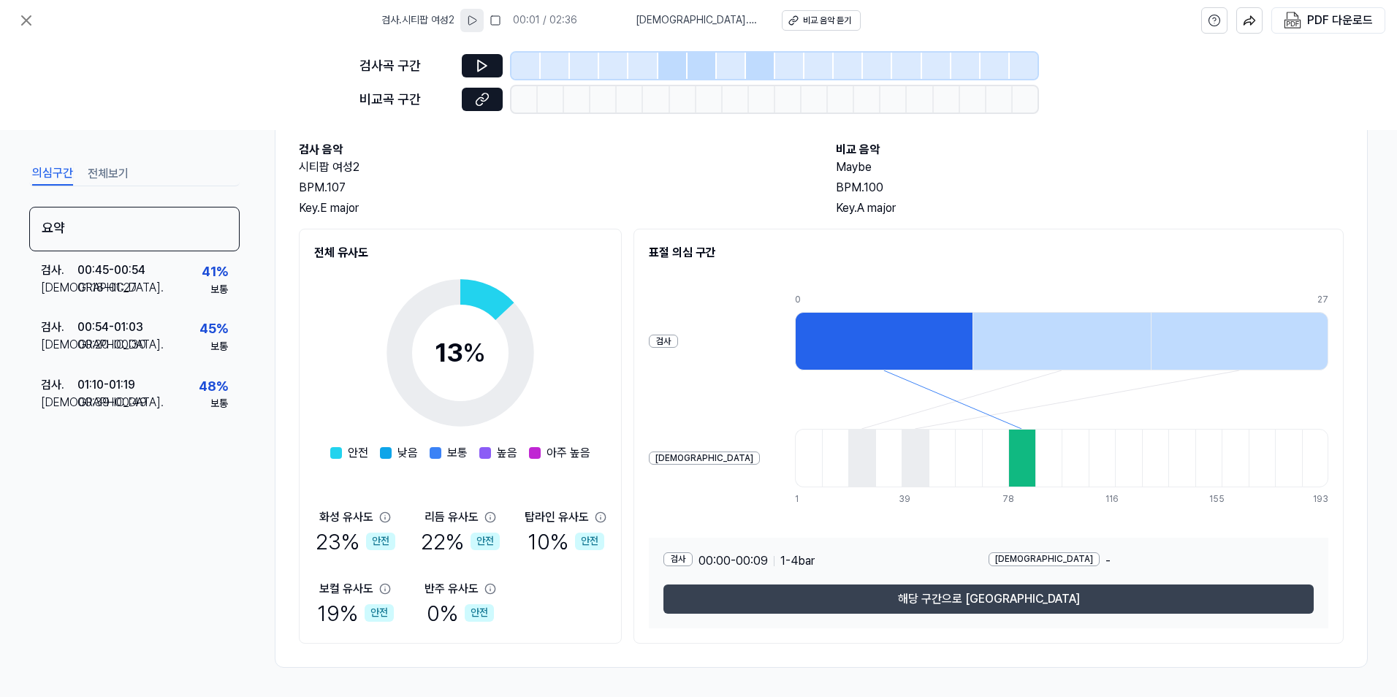
click at [921, 594] on button "해당 구간으로 [GEOGRAPHIC_DATA]" at bounding box center [989, 599] width 650 height 29
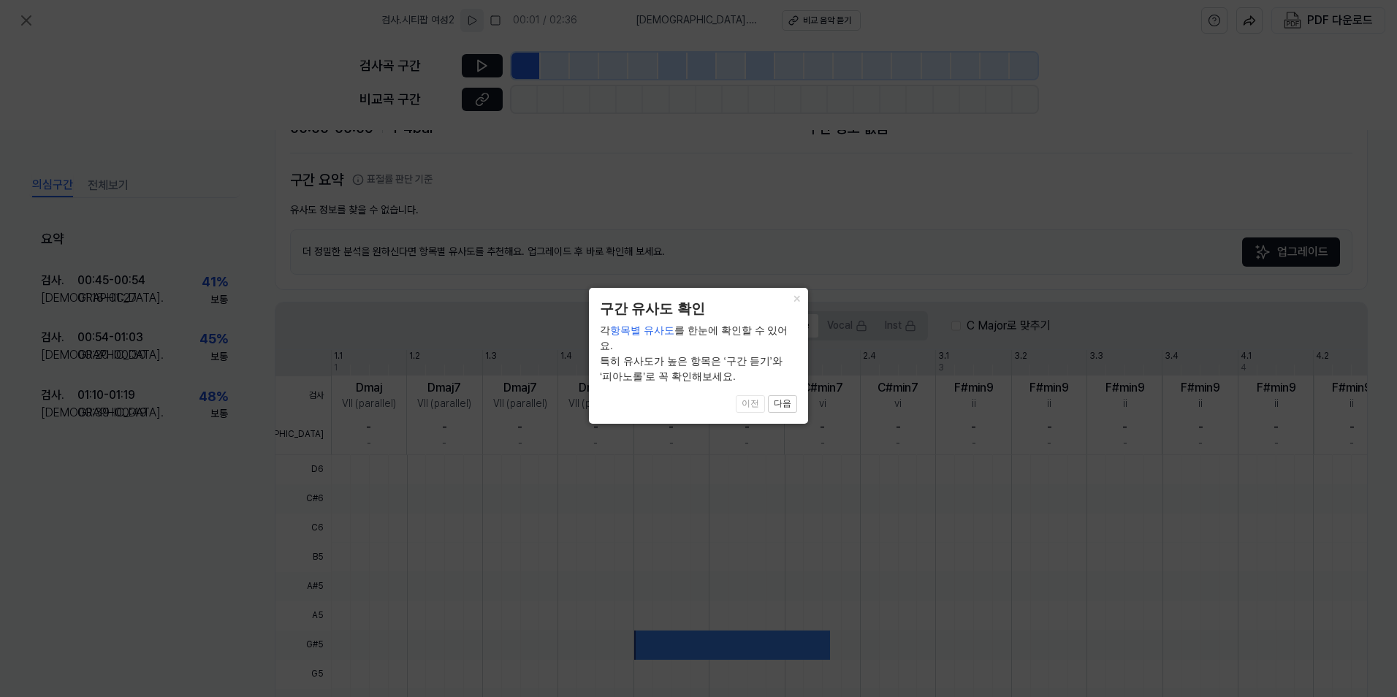
scroll to position [275, 0]
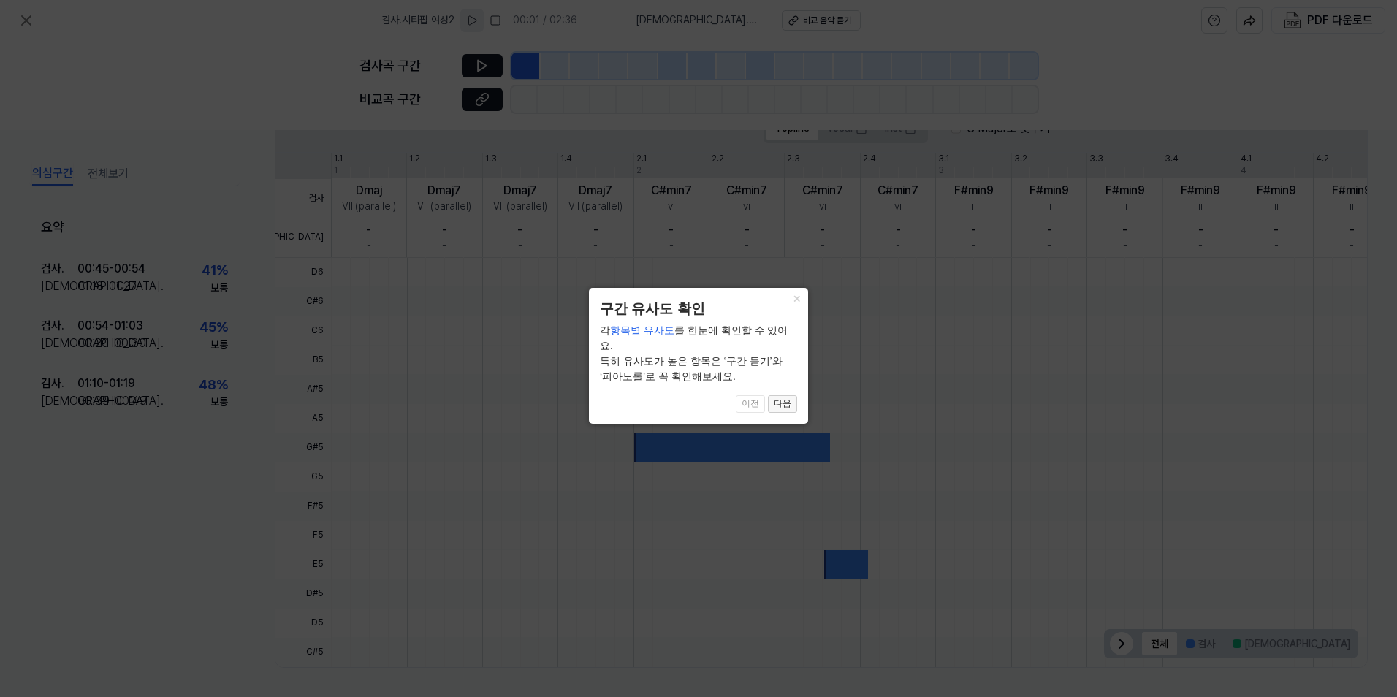
click at [786, 395] on button "다음" at bounding box center [782, 404] width 29 height 18
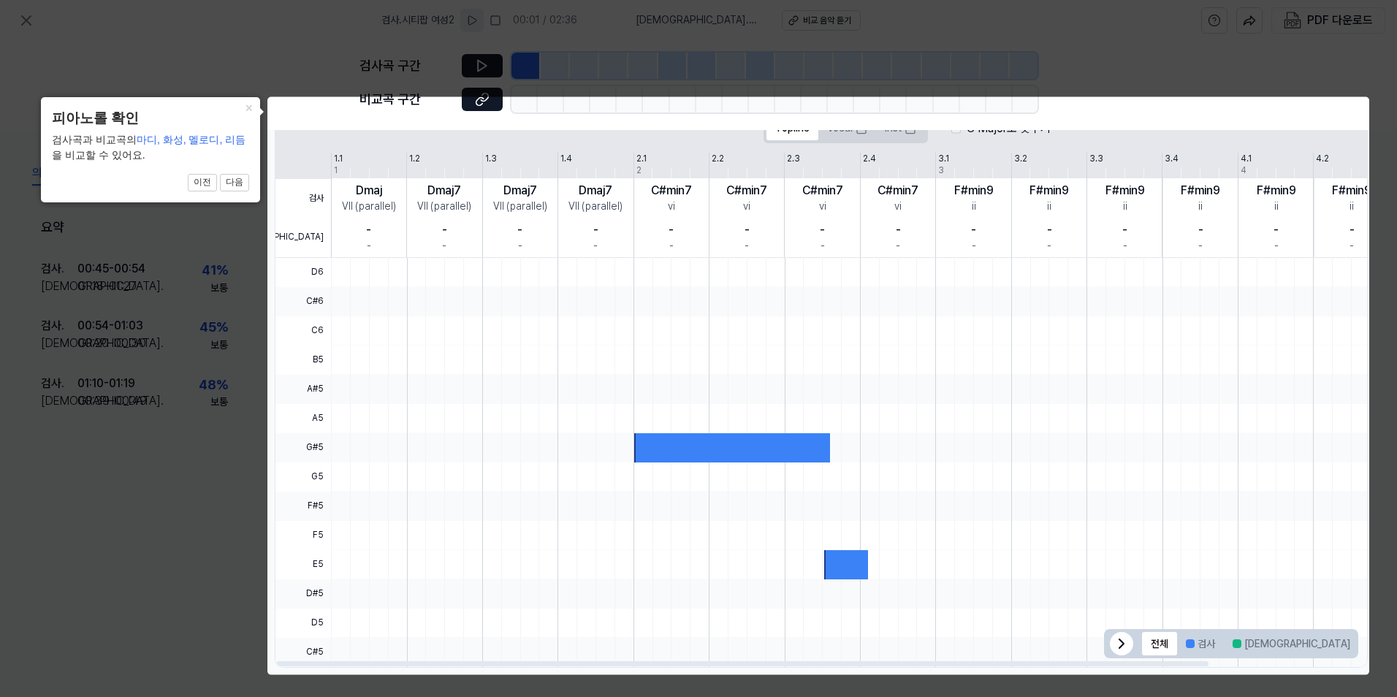
click at [751, 447] on div at bounding box center [731, 447] width 195 height 29
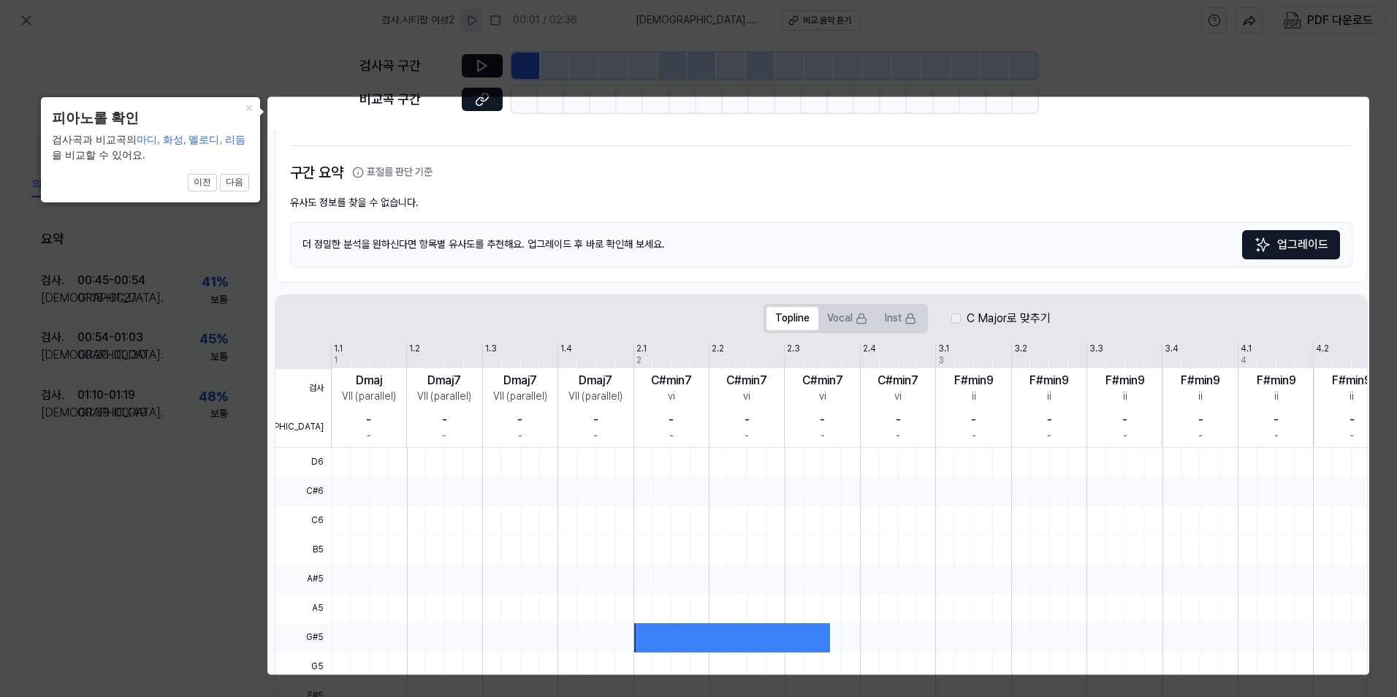
scroll to position [0, 0]
